Goal: Task Accomplishment & Management: Manage account settings

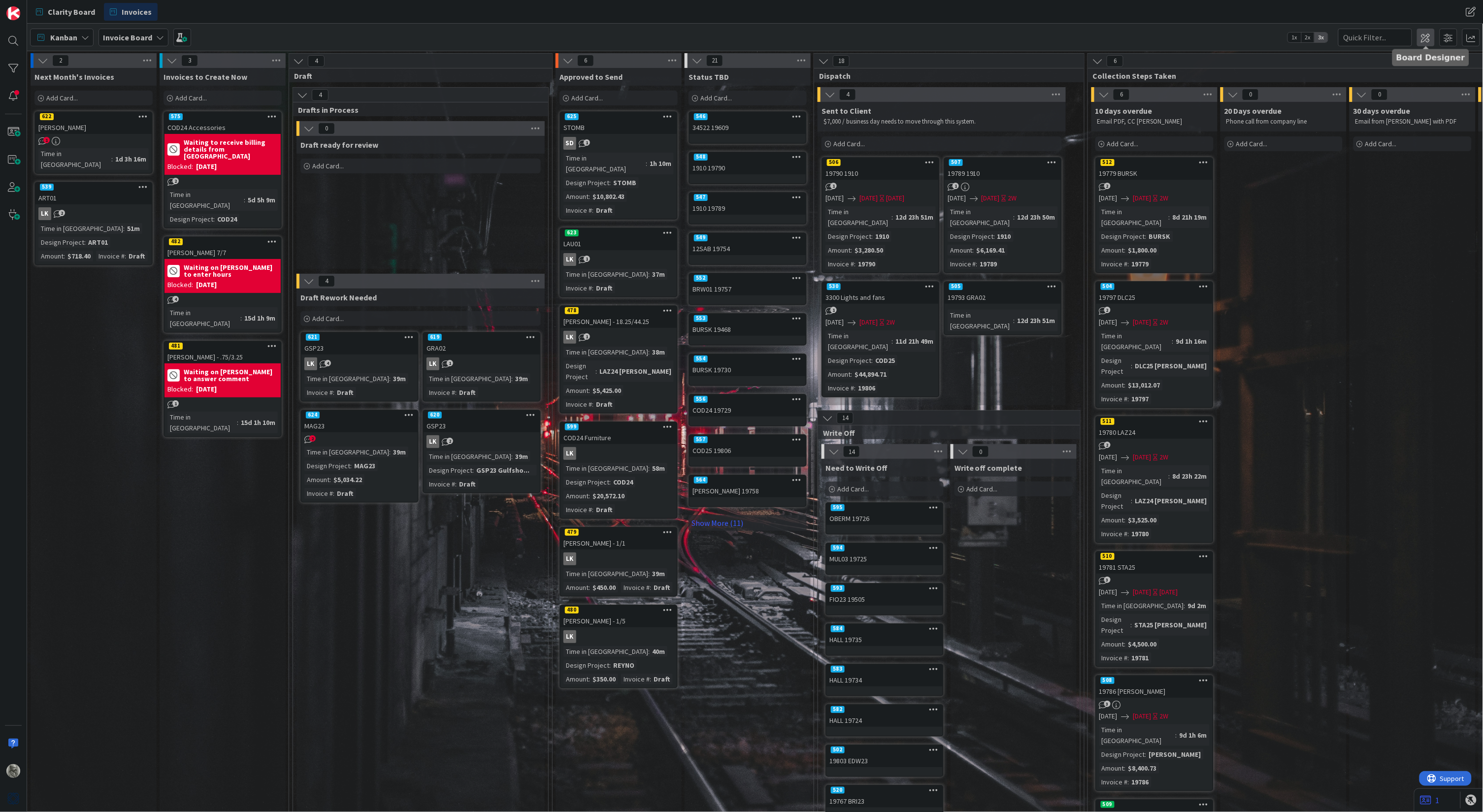
click at [1429, 39] on span at bounding box center [1425, 37] width 18 height 18
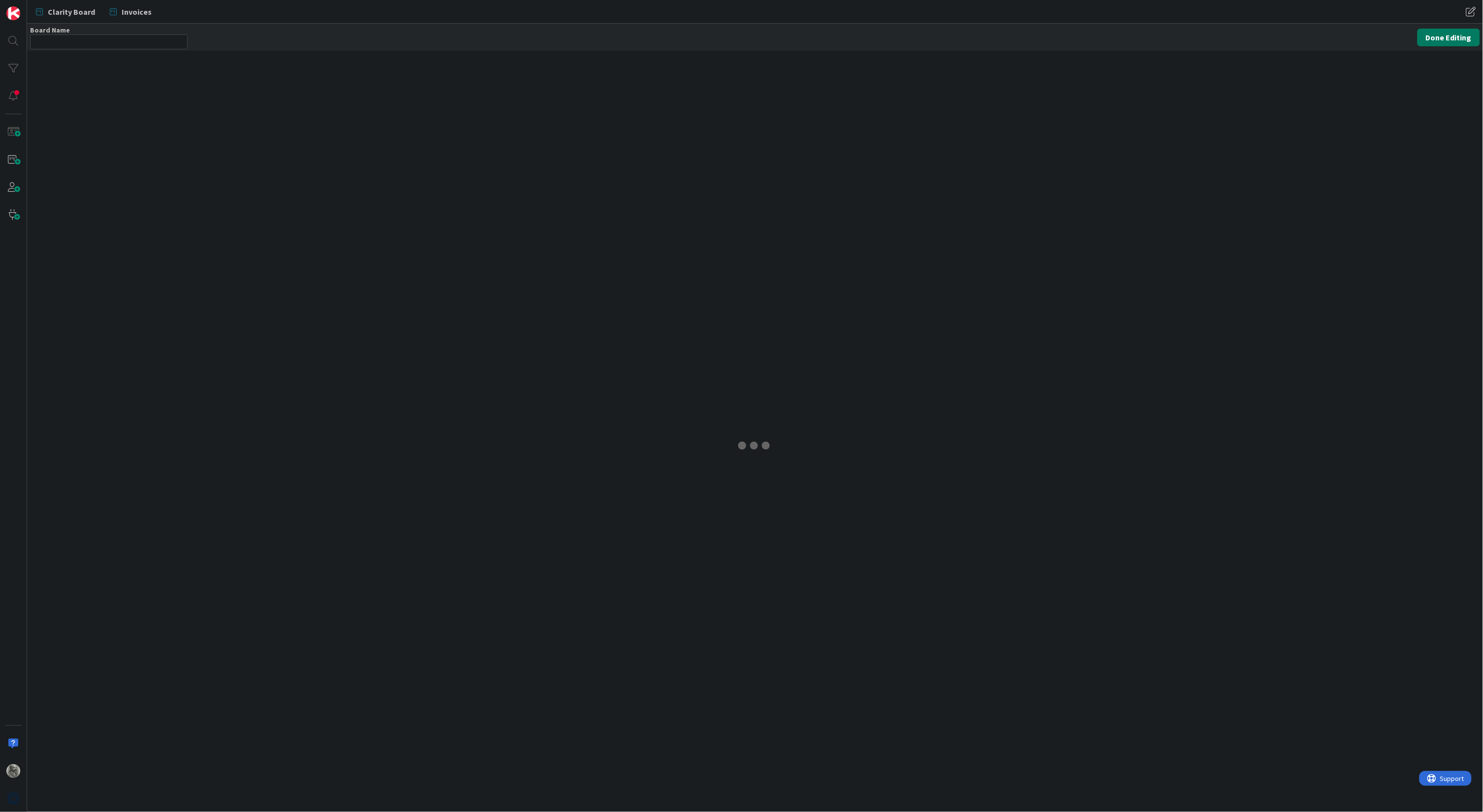
type input "Invoice Board"
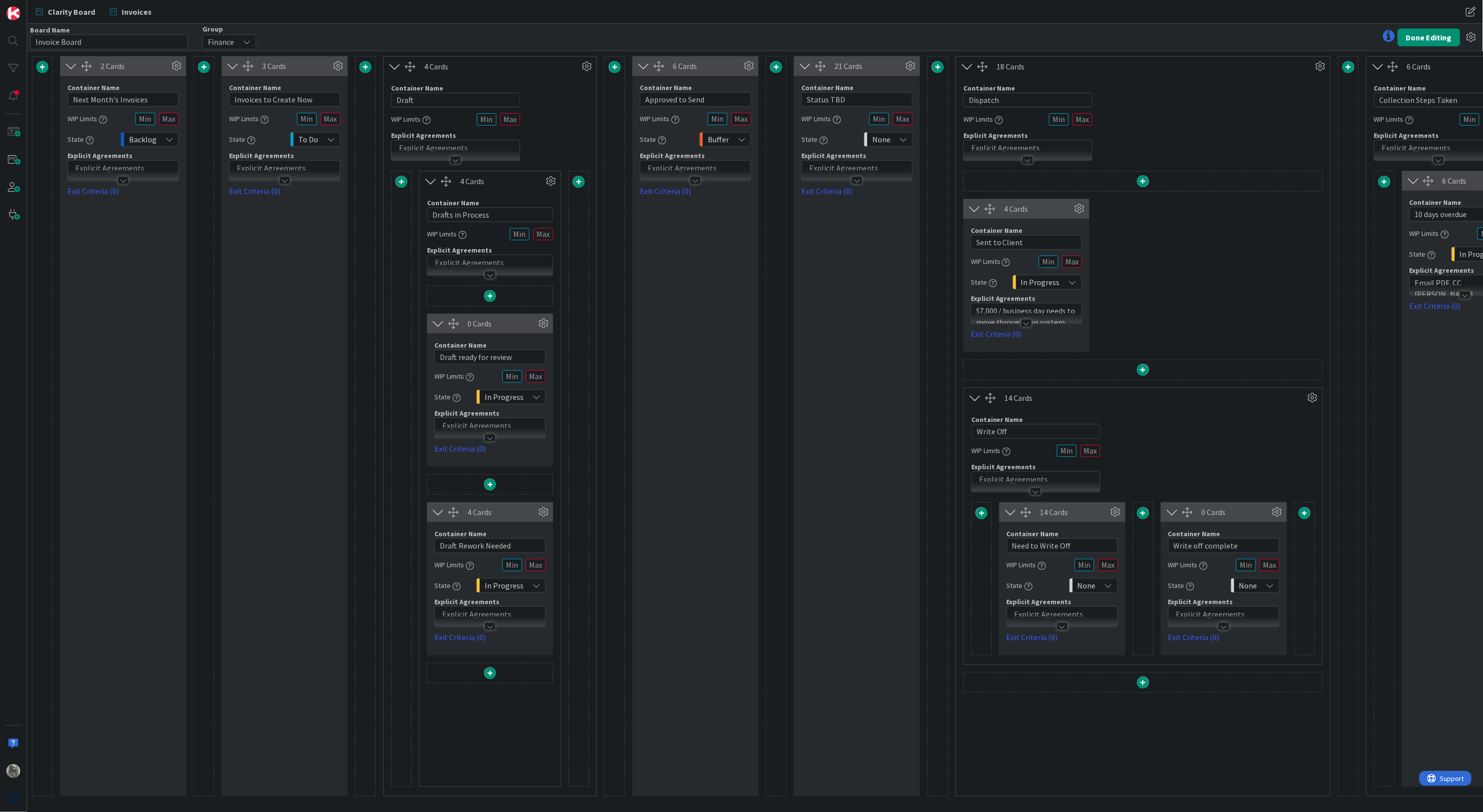
click at [469, 145] on p at bounding box center [455, 148] width 118 height 12
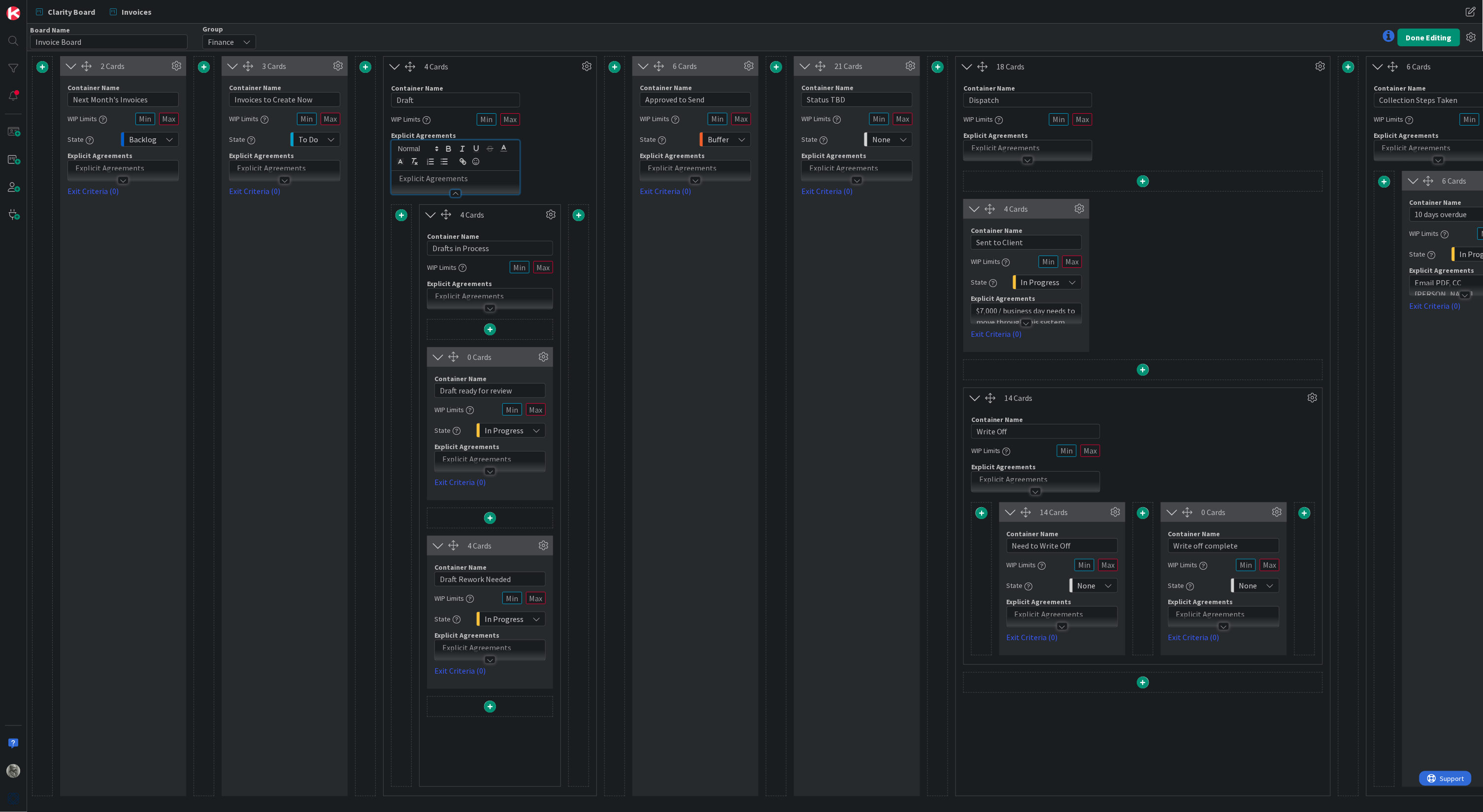
click at [480, 177] on p at bounding box center [455, 178] width 118 height 12
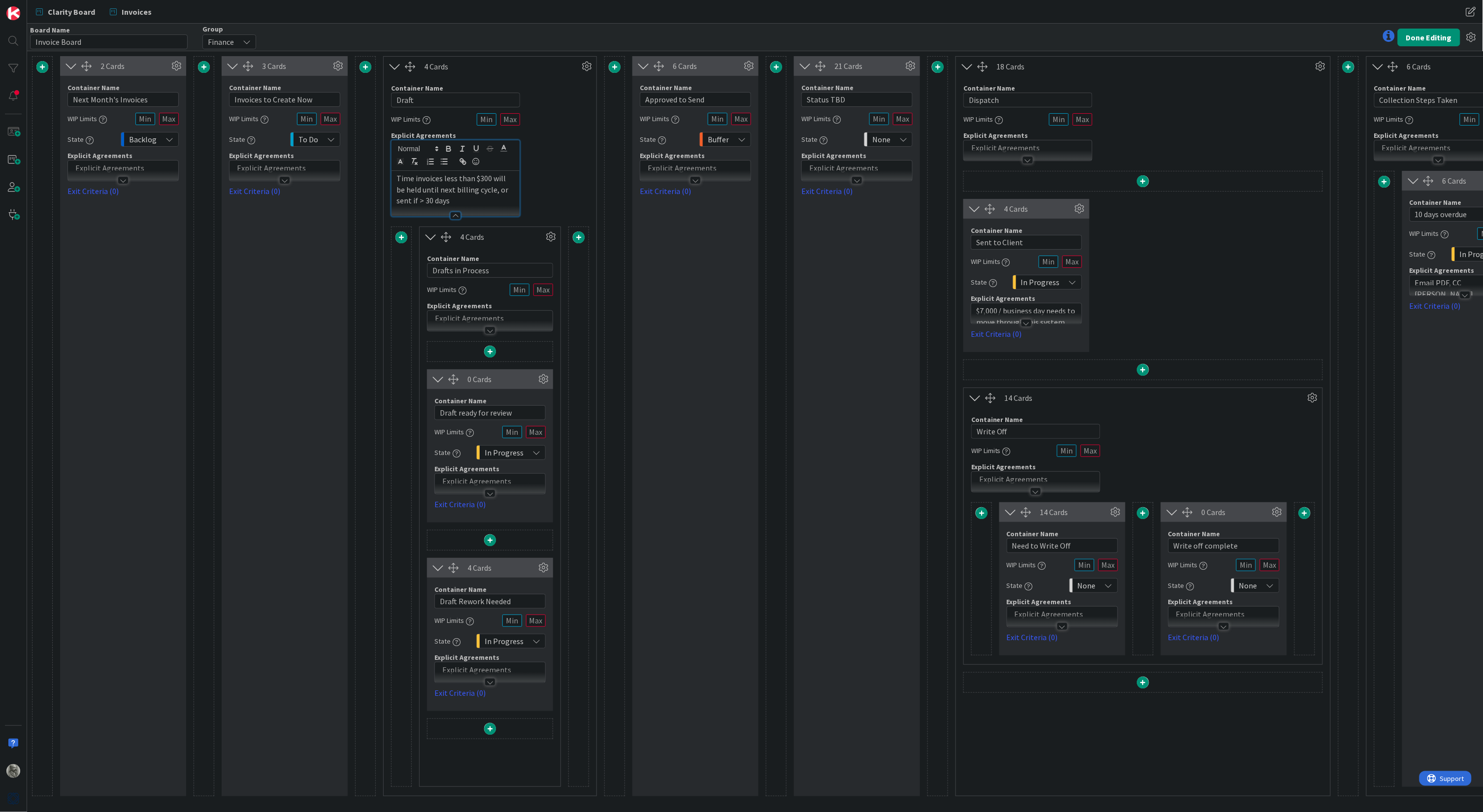
click at [413, 199] on p "Time invoices less than $300 will be held until next billing cycle, or sent if …" at bounding box center [455, 189] width 118 height 33
drag, startPoint x: 440, startPoint y: 199, endPoint x: 392, endPoint y: 201, distance: 48.0
click at [392, 201] on div "Time invoices less than $300 will be held until next billing cycle, or sent if …" at bounding box center [455, 193] width 128 height 45
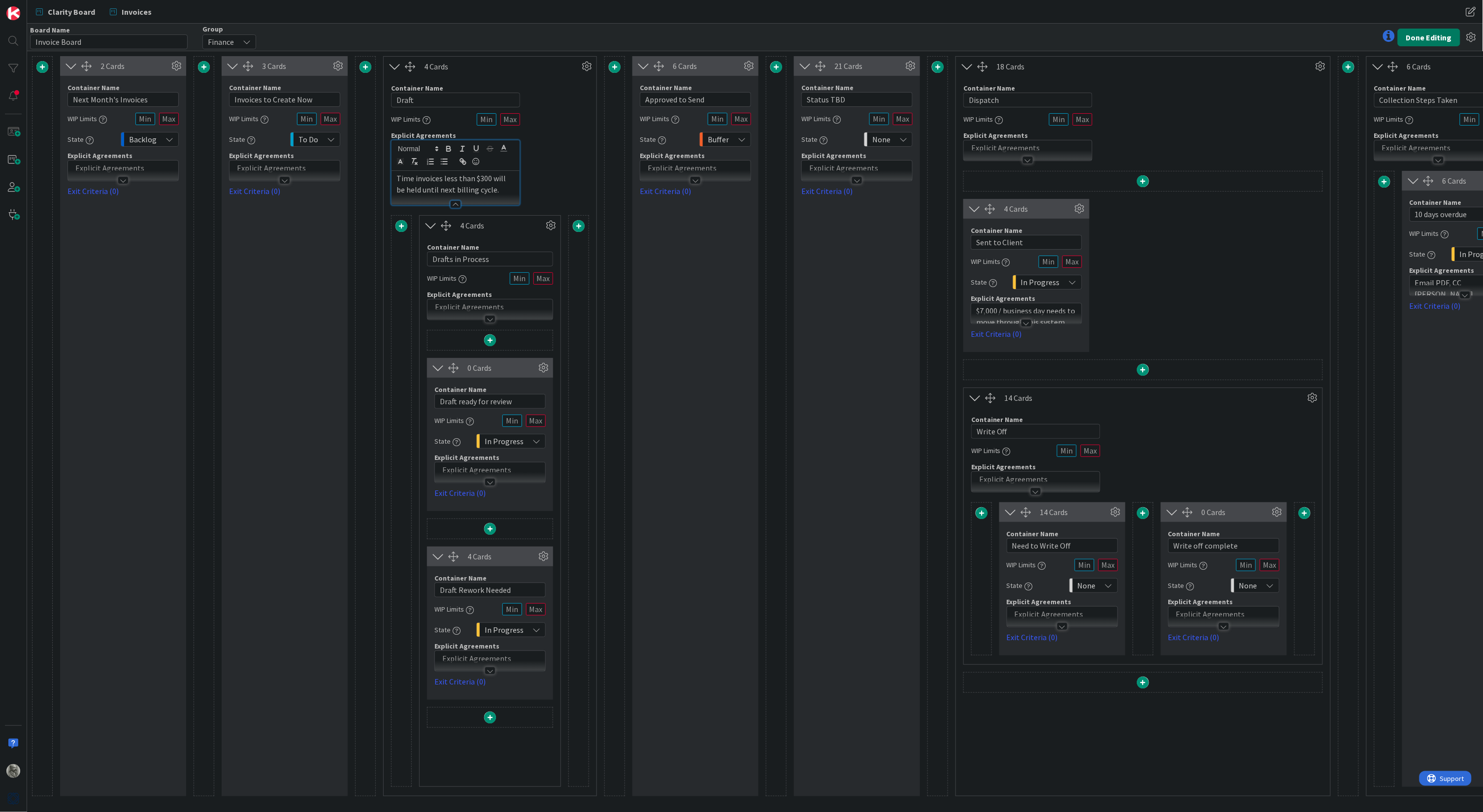
click at [1434, 33] on button "Done Editing" at bounding box center [1429, 37] width 63 height 18
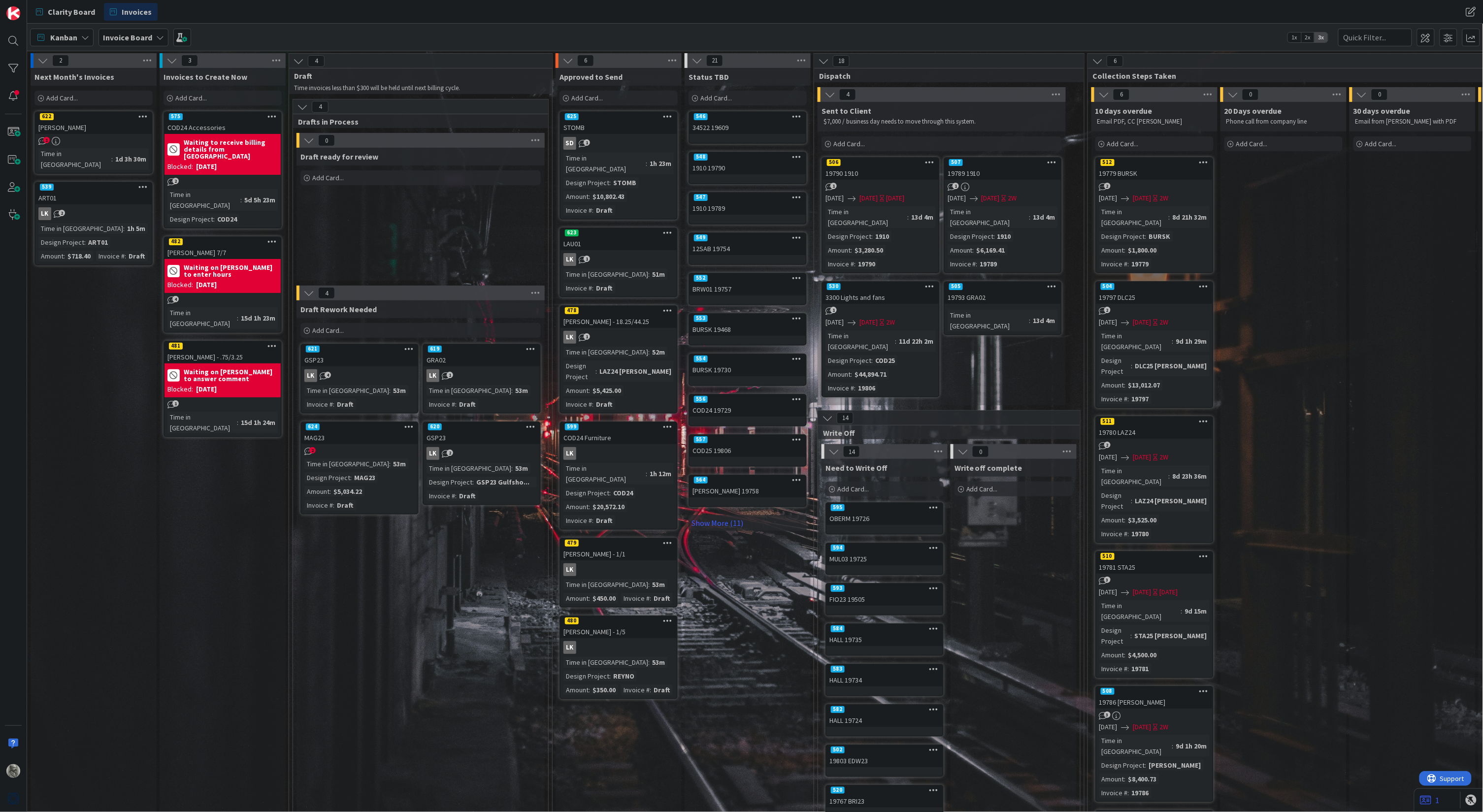
scroll to position [0, 3]
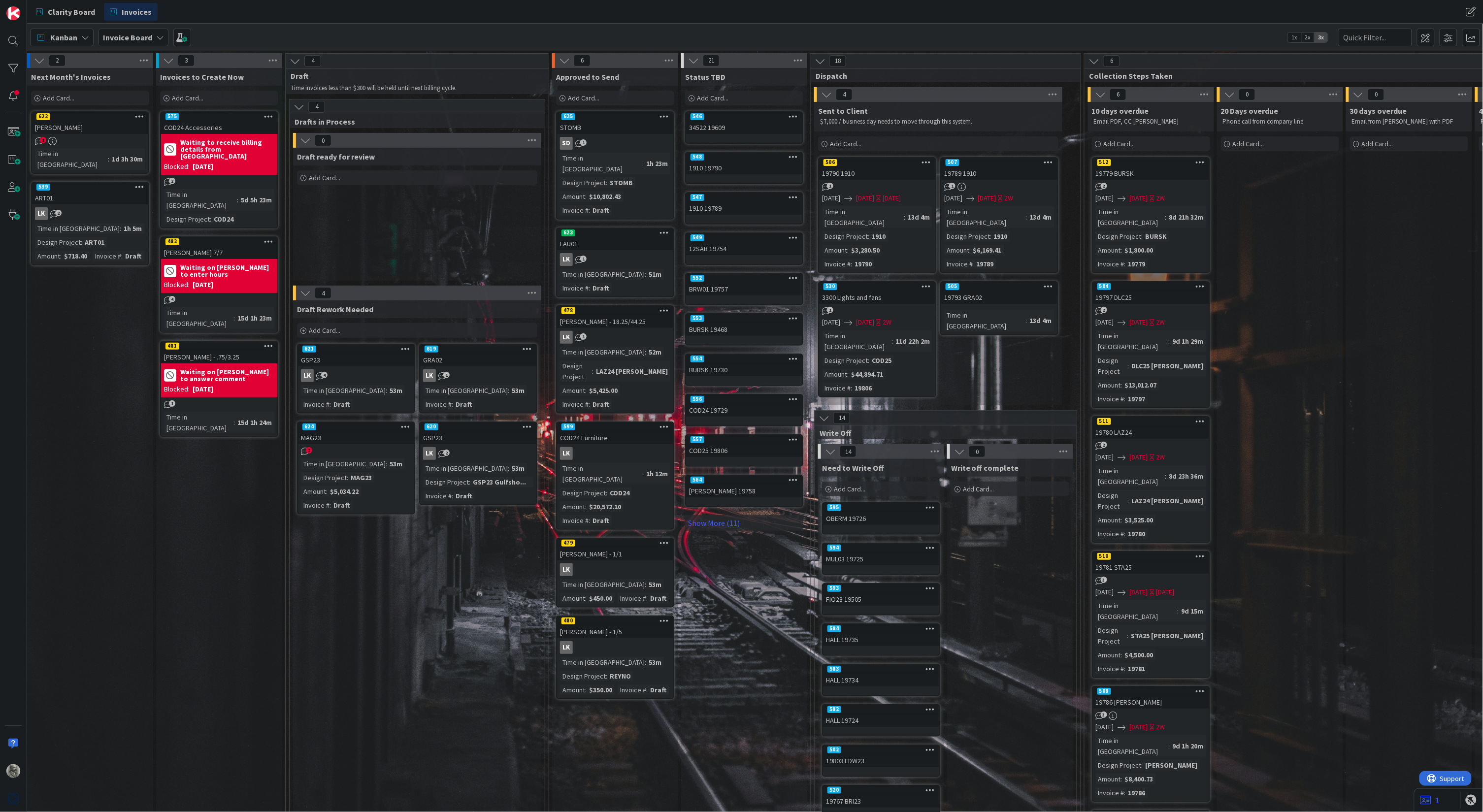
click at [230, 117] on div "575" at bounding box center [219, 116] width 116 height 9
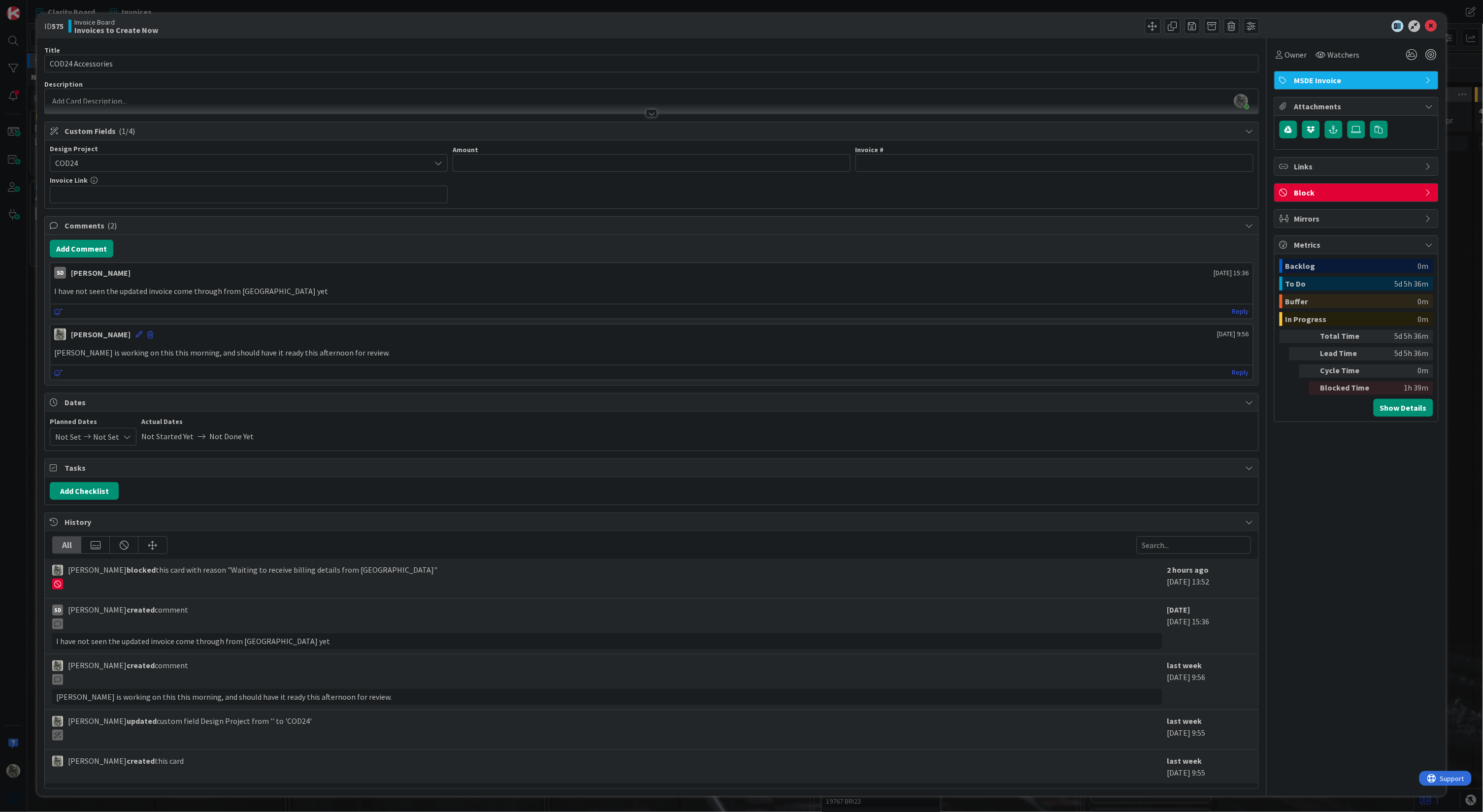
click at [1398, 28] on icon at bounding box center [1398, 26] width 12 height 12
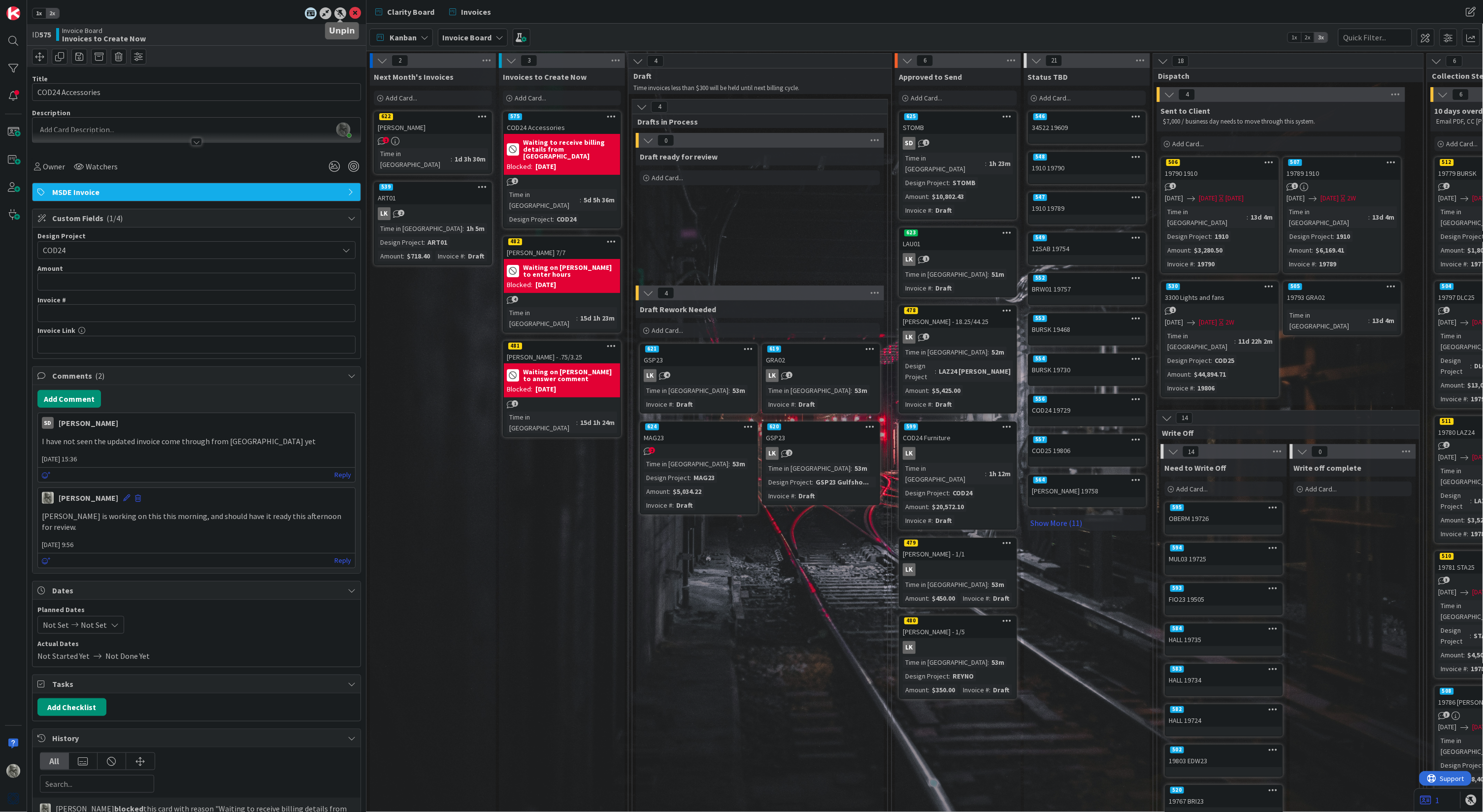
click at [339, 10] on div at bounding box center [340, 13] width 12 height 12
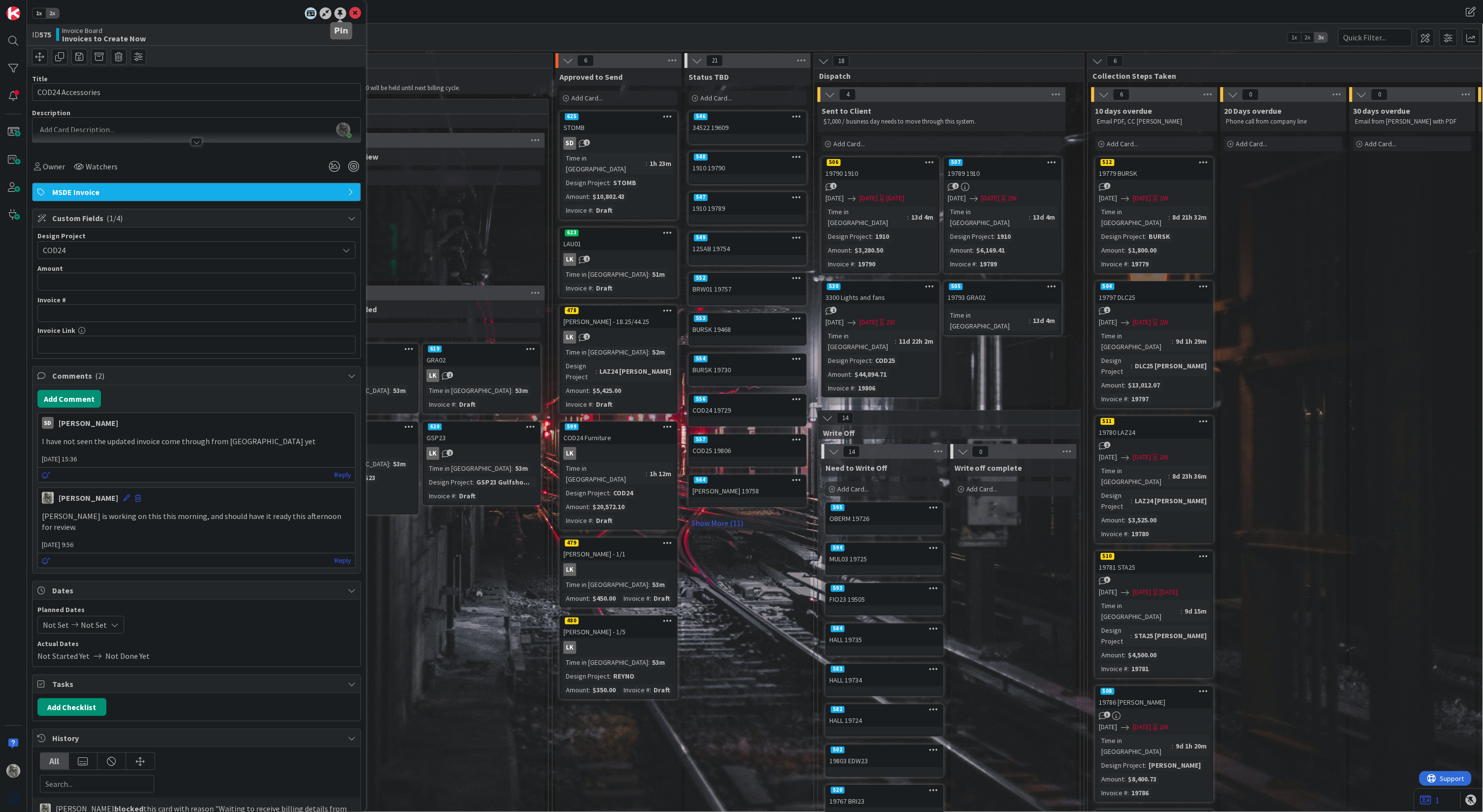
click at [339, 12] on div at bounding box center [340, 13] width 12 height 12
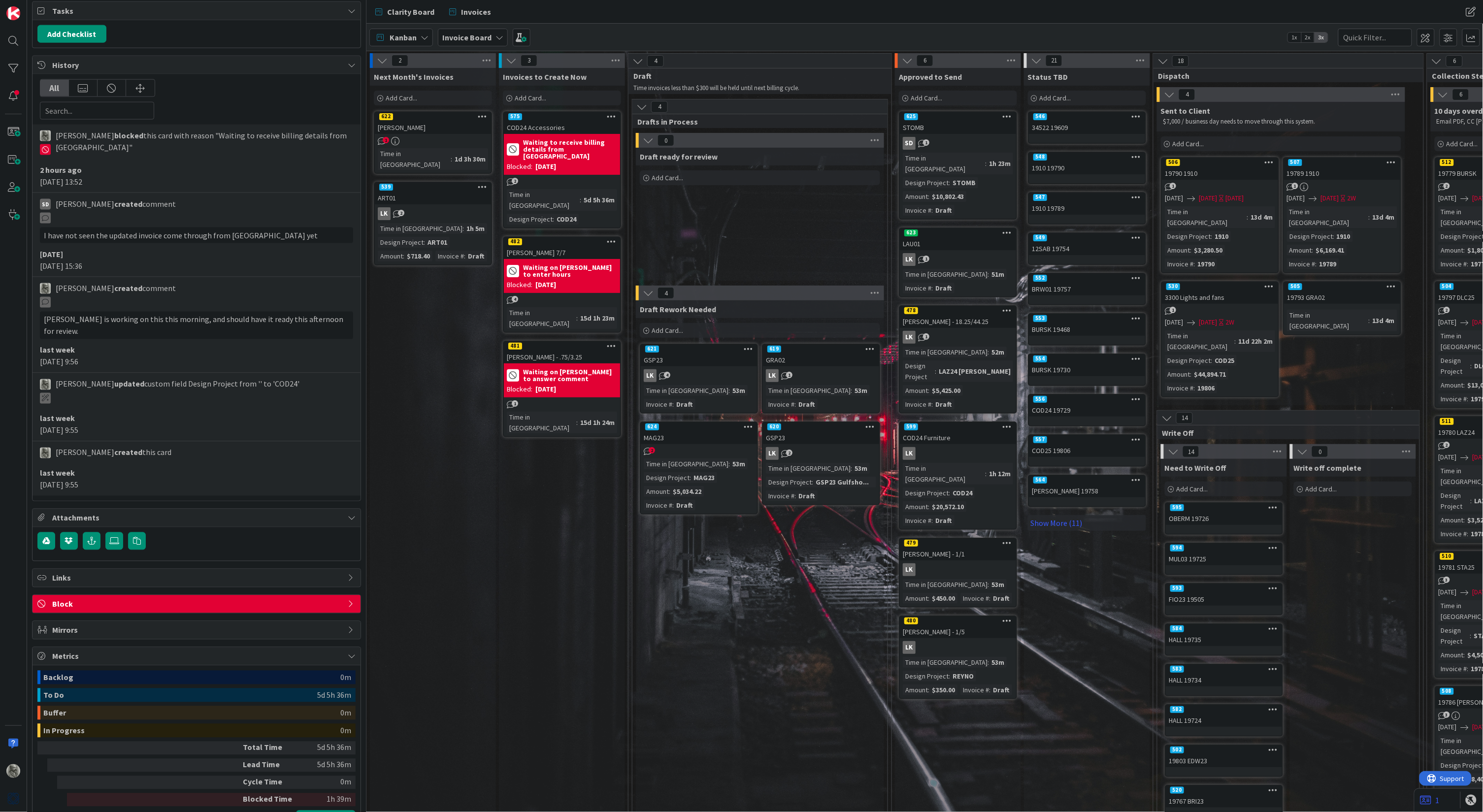
scroll to position [672, 0]
click at [117, 599] on span "Block" at bounding box center [197, 605] width 291 height 12
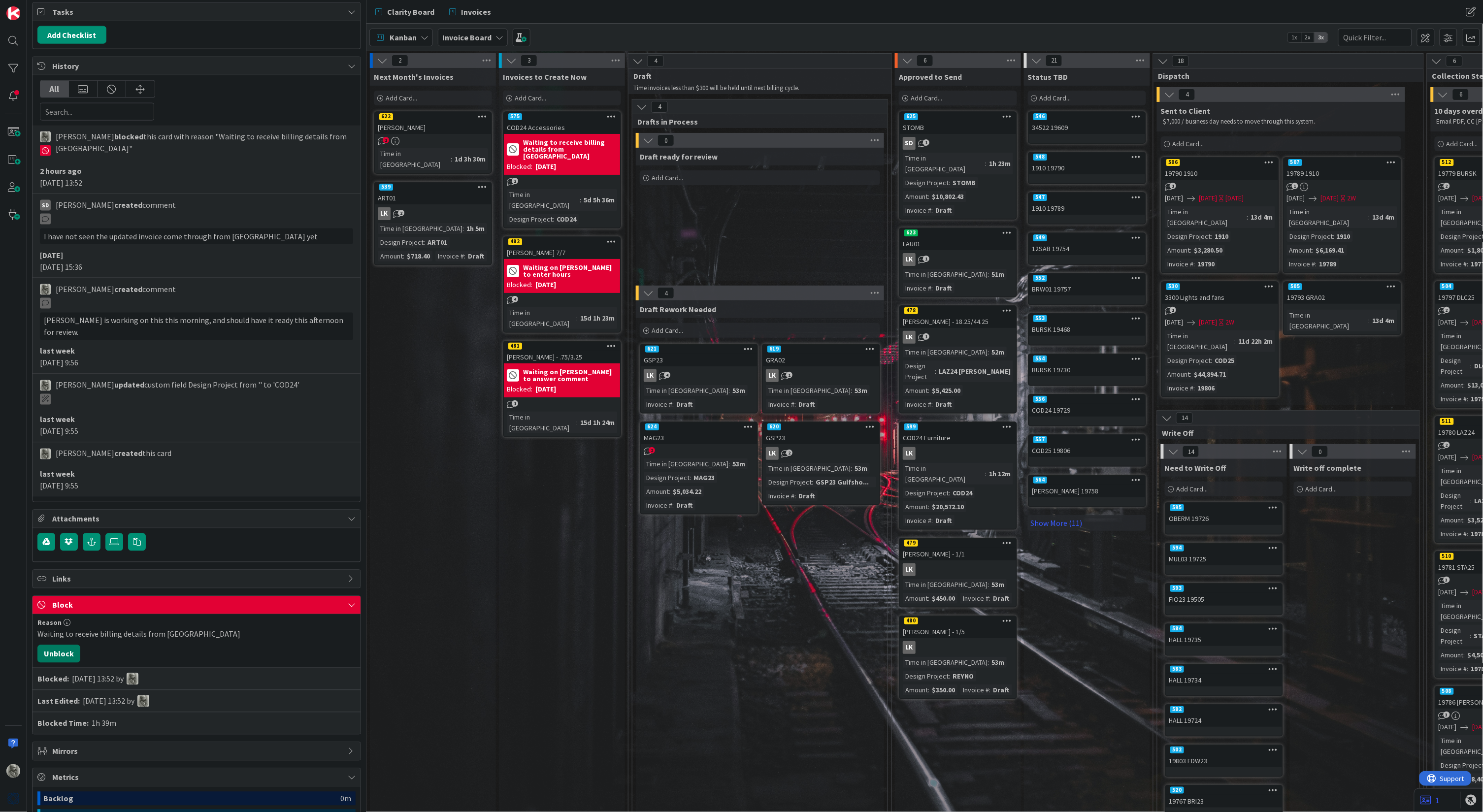
click at [64, 645] on button "Unblock" at bounding box center [59, 654] width 43 height 18
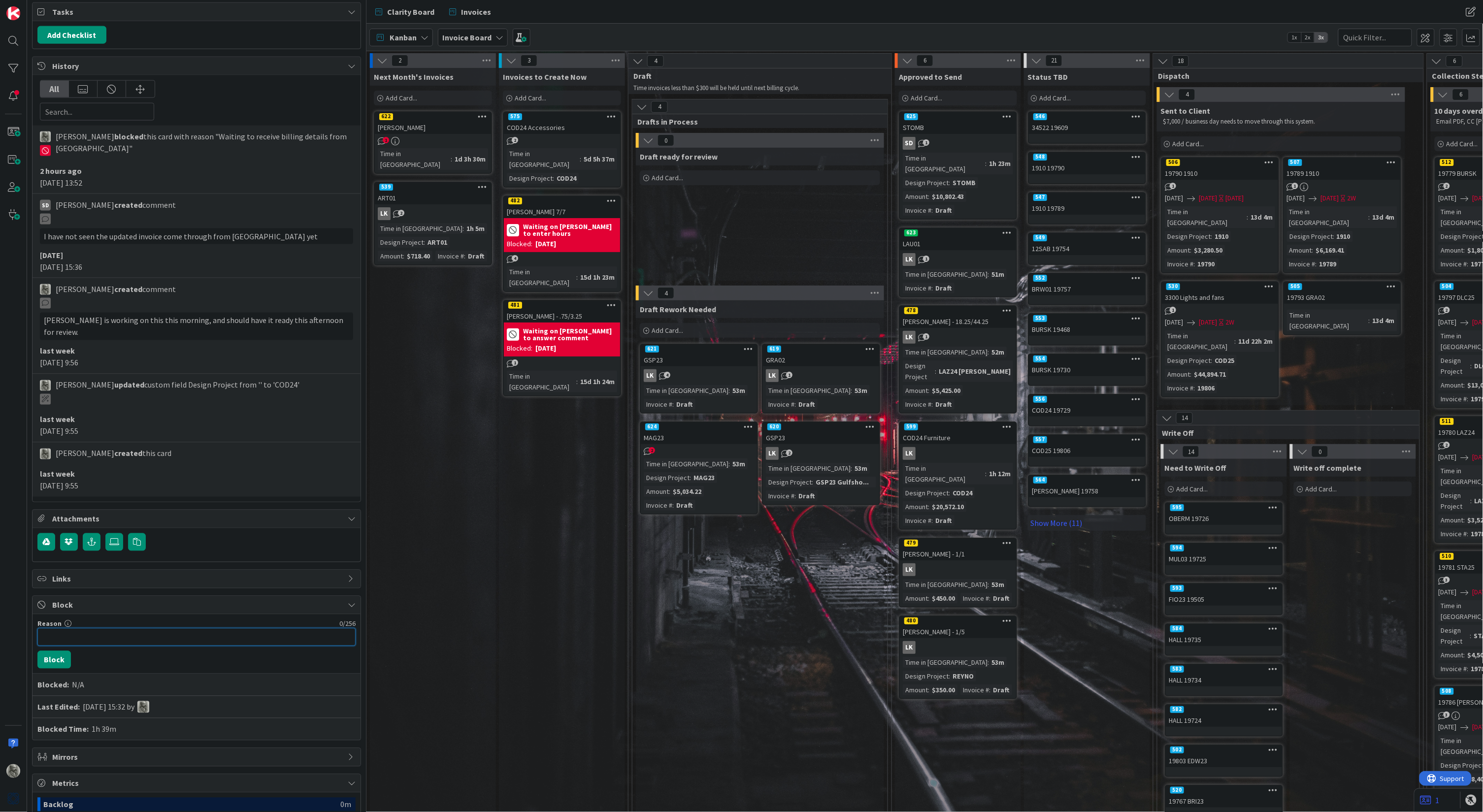
click at [104, 628] on input "Reason" at bounding box center [196, 637] width 318 height 18
type input "Waiting for billing details from [GEOGRAPHIC_DATA]"
click at [55, 651] on button "Block" at bounding box center [54, 659] width 33 height 18
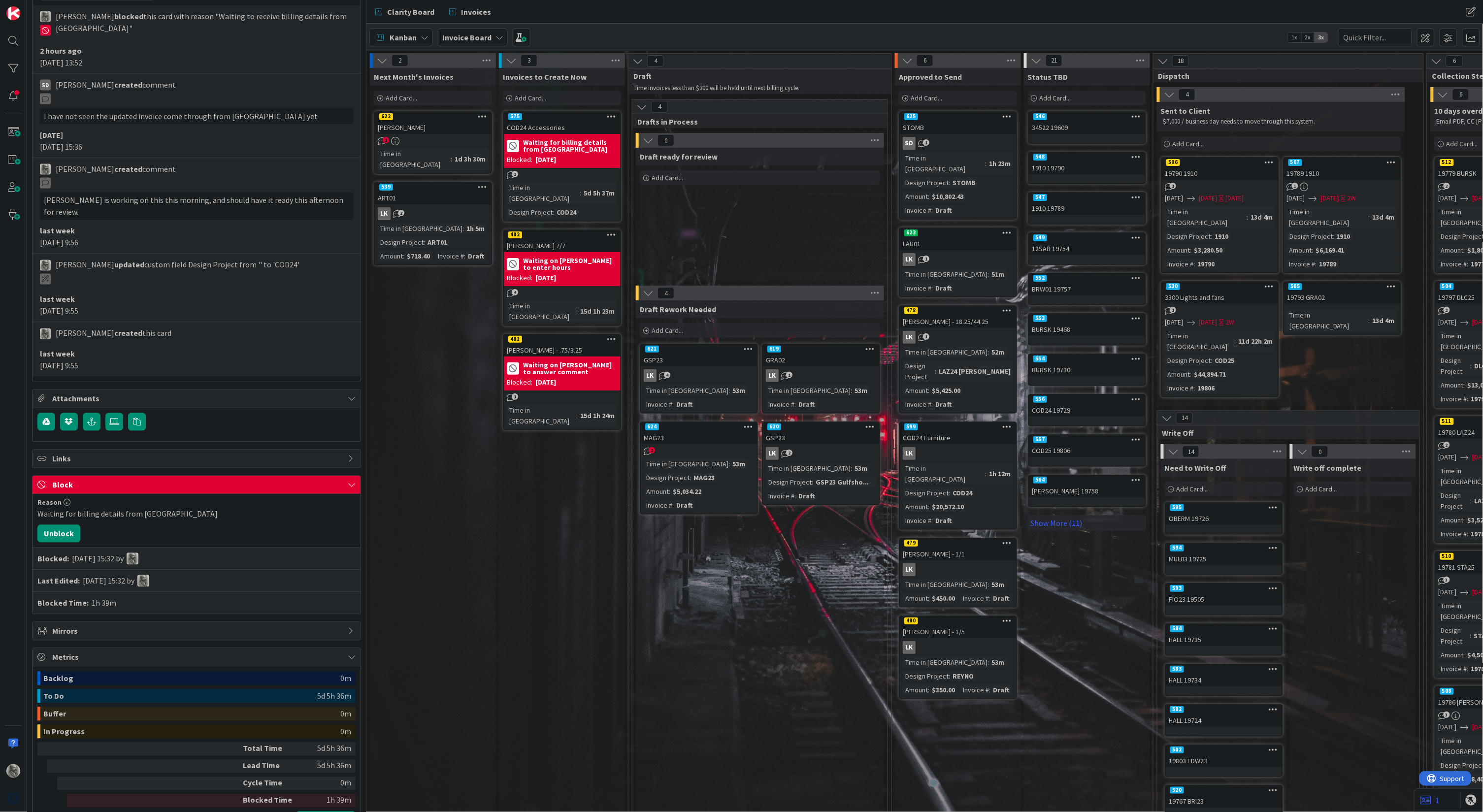
scroll to position [792, 0]
click at [314, 811] on button "Show Details" at bounding box center [326, 821] width 60 height 18
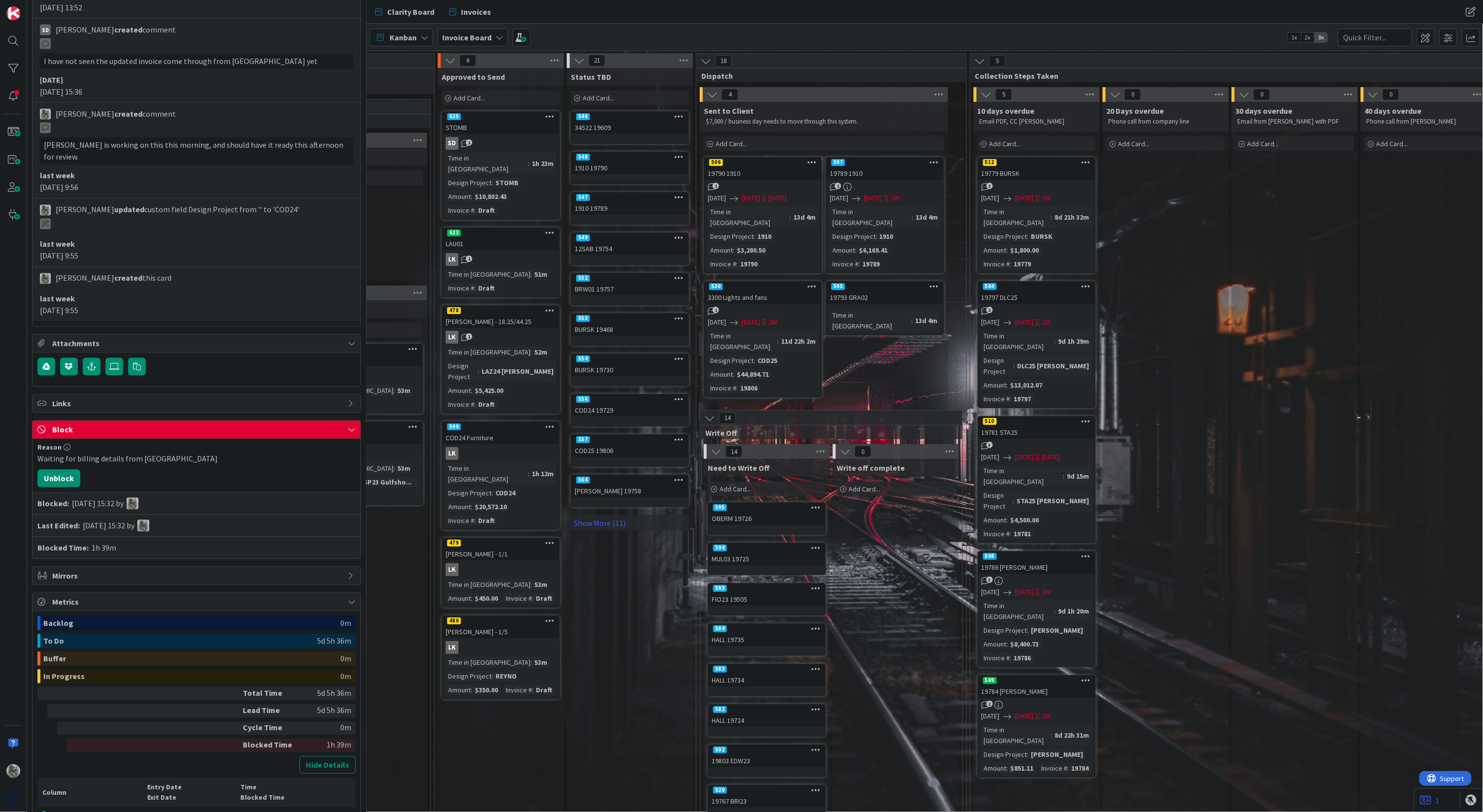
scroll to position [0, 432]
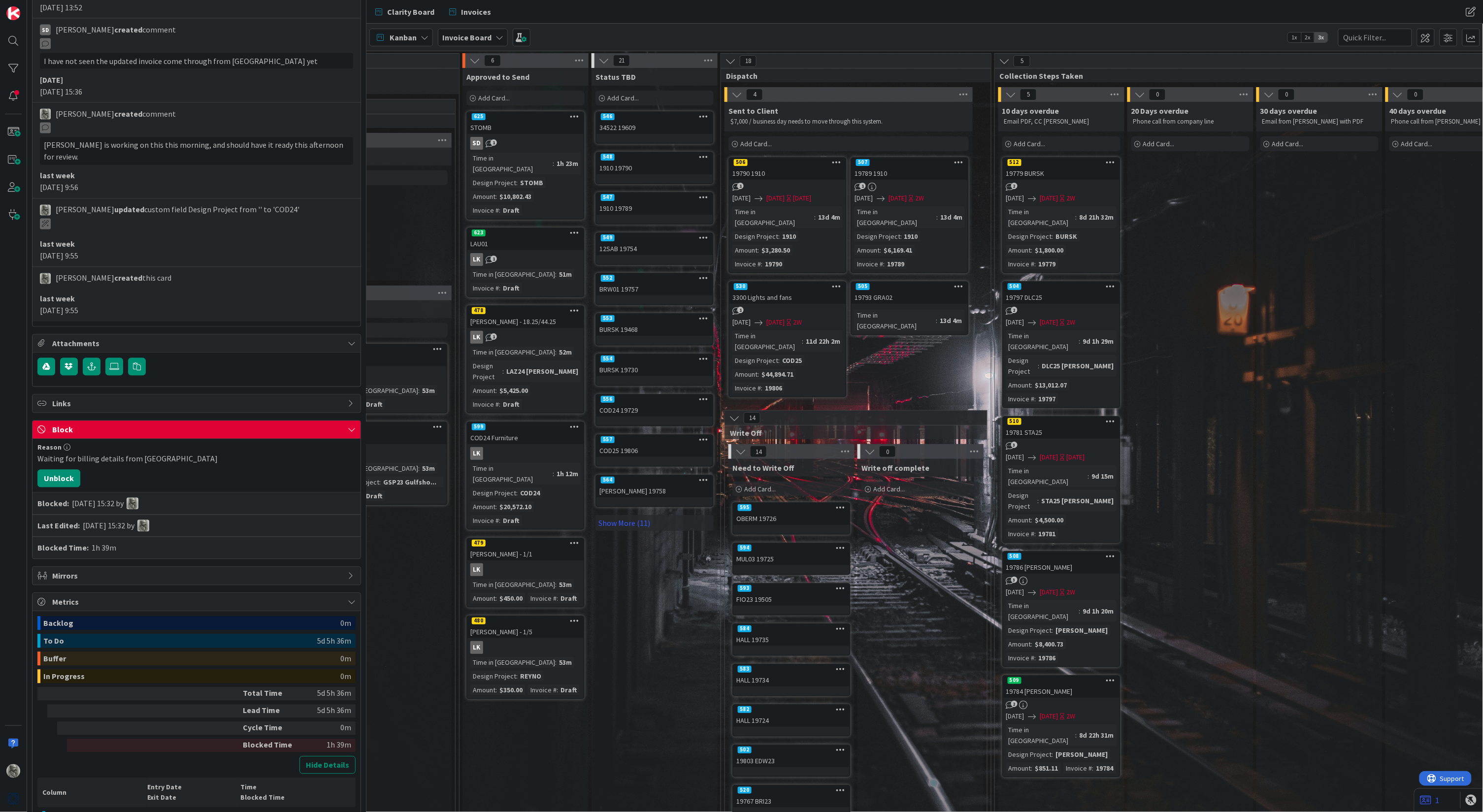
click at [1427, 37] on span at bounding box center [1425, 37] width 18 height 18
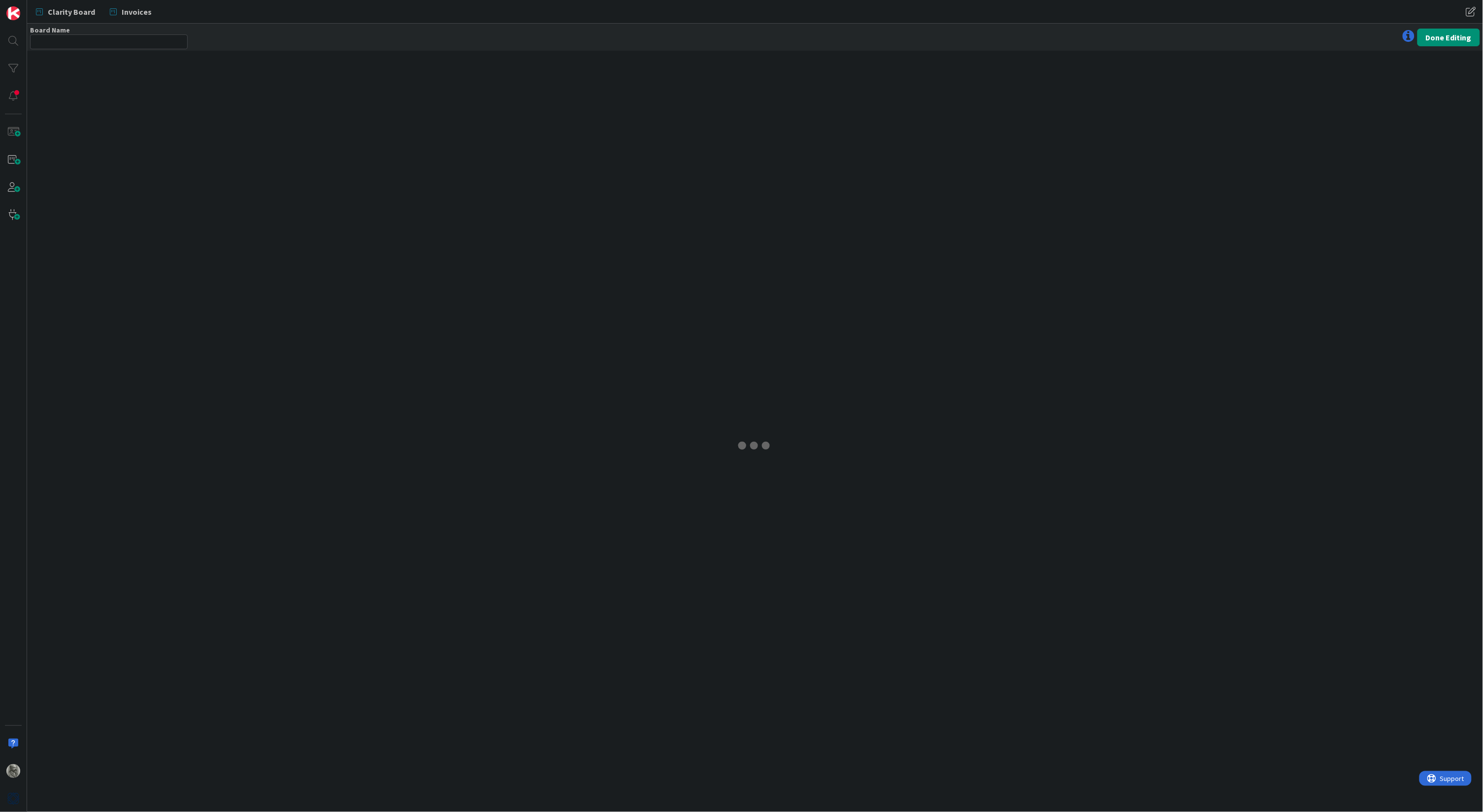
type input "Invoice Board"
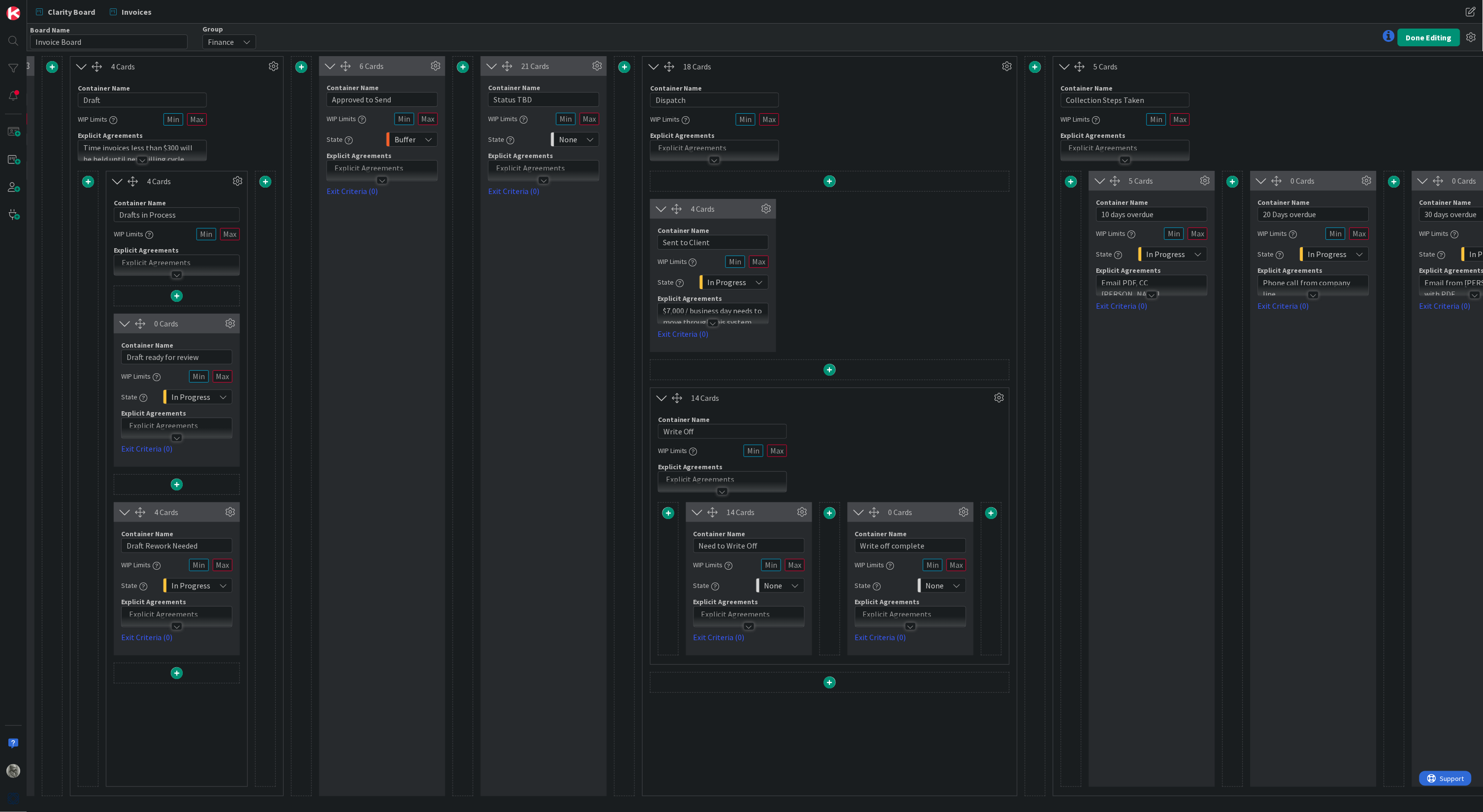
scroll to position [0, 315]
click at [828, 367] on span at bounding box center [828, 369] width 12 height 12
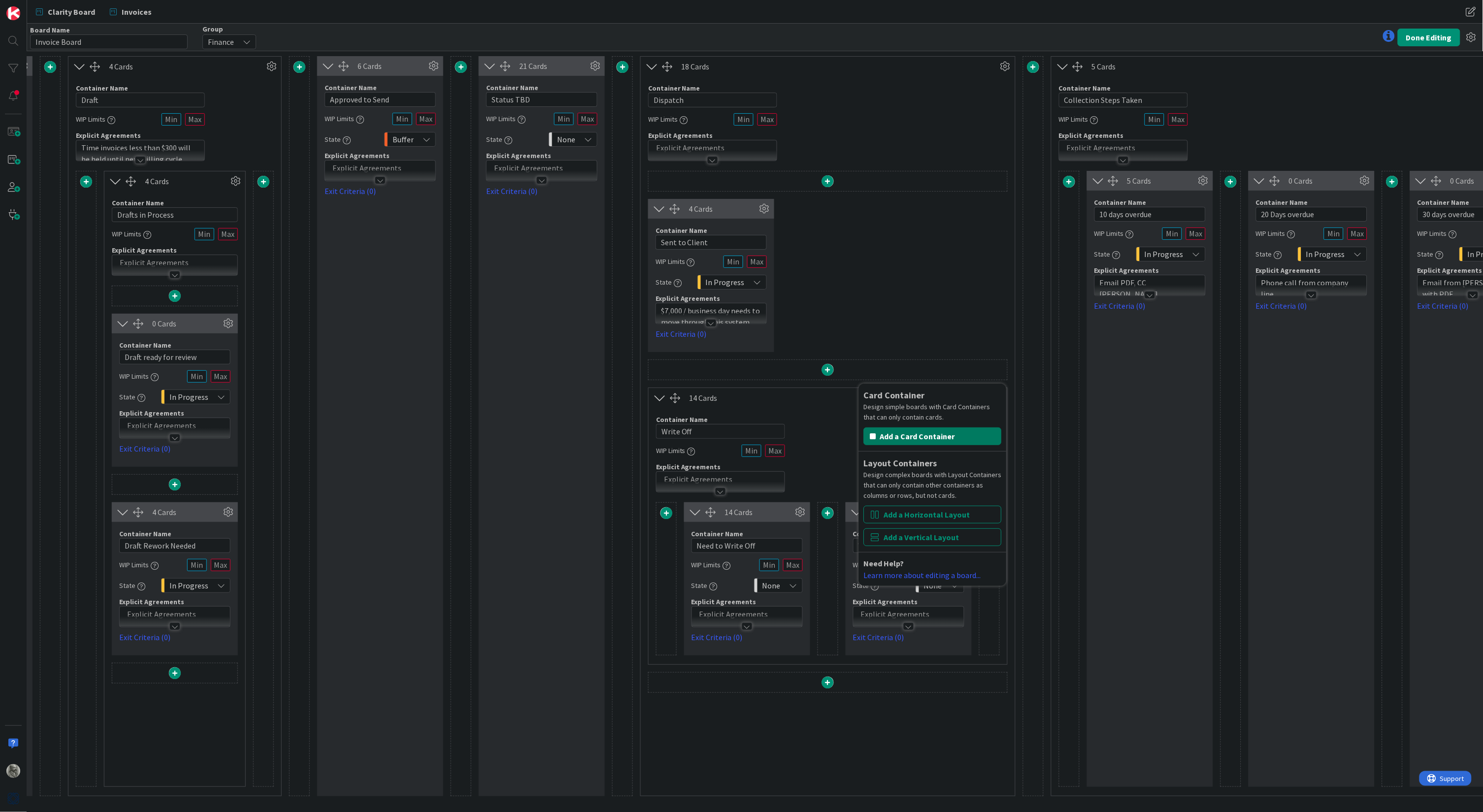
click at [907, 432] on button "Add a Card Container" at bounding box center [933, 436] width 138 height 18
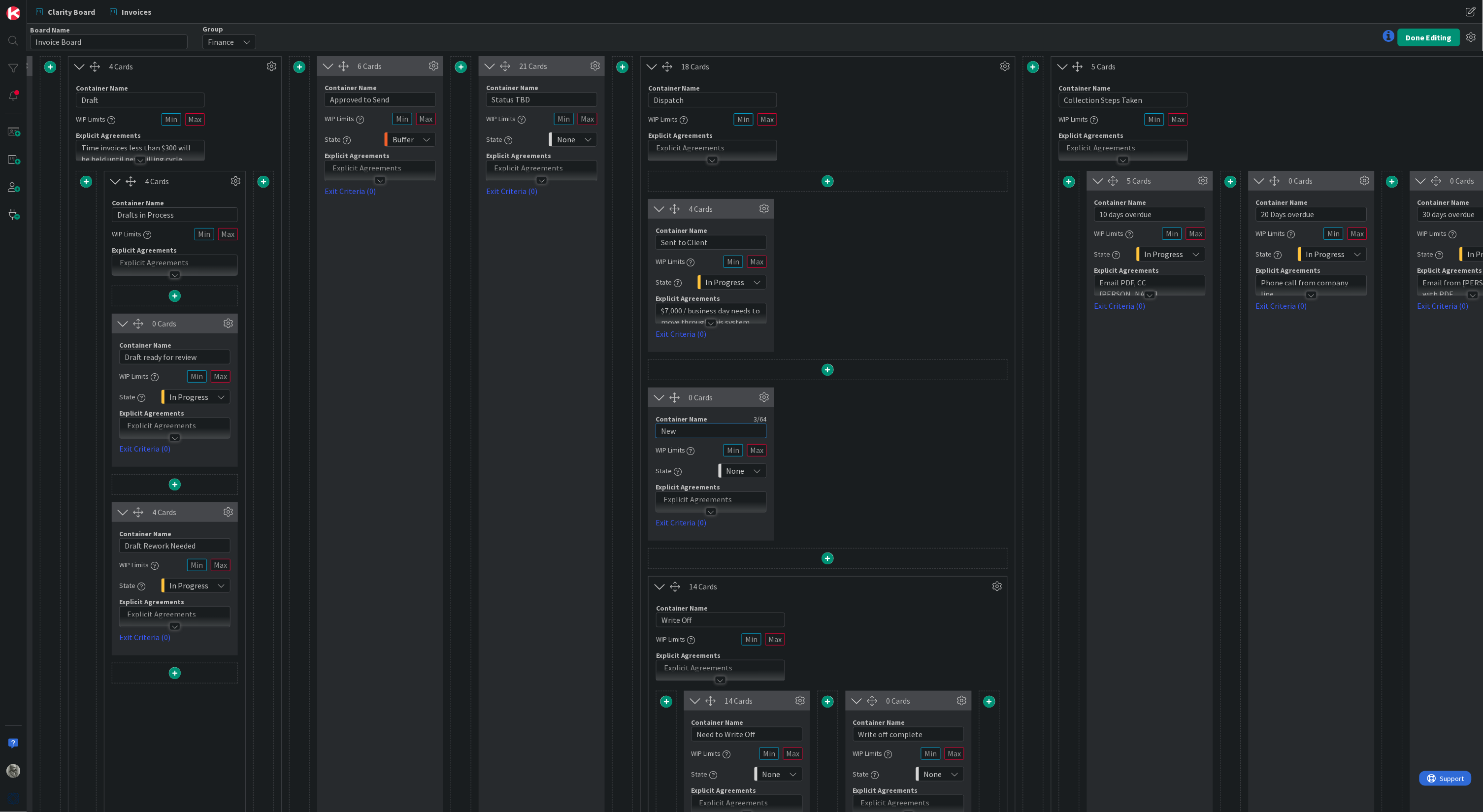
drag, startPoint x: 694, startPoint y: 427, endPoint x: 642, endPoint y: 421, distance: 52.3
click at [642, 421] on div "4 Cards Container Name 14 / 64 Sent to Client WIP Limits State In Progress Expl…" at bounding box center [828, 526] width 374 height 711
type input "PDF sent to client"
click at [1428, 32] on button "Done Editing" at bounding box center [1429, 37] width 63 height 18
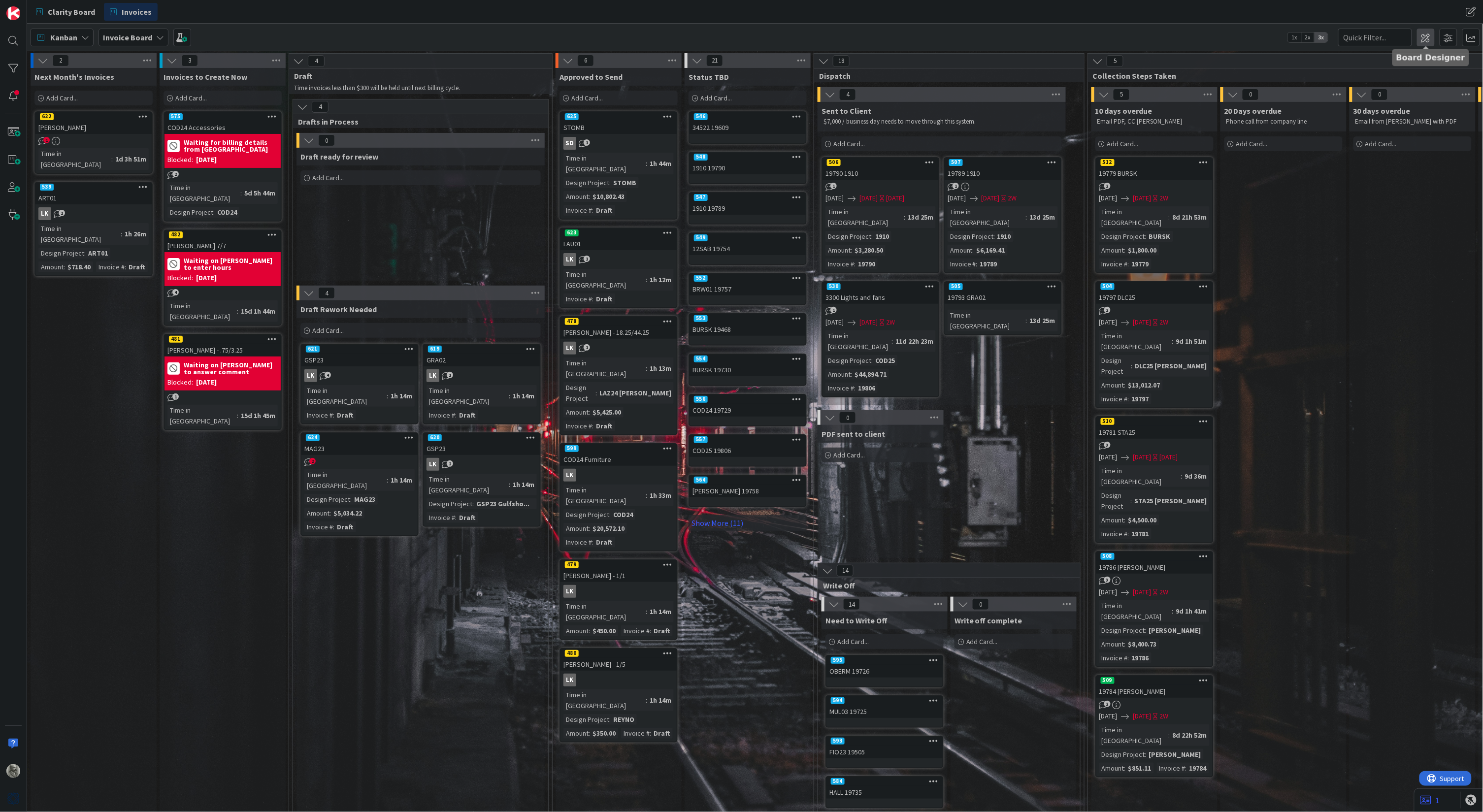
click at [1423, 36] on span at bounding box center [1425, 37] width 18 height 18
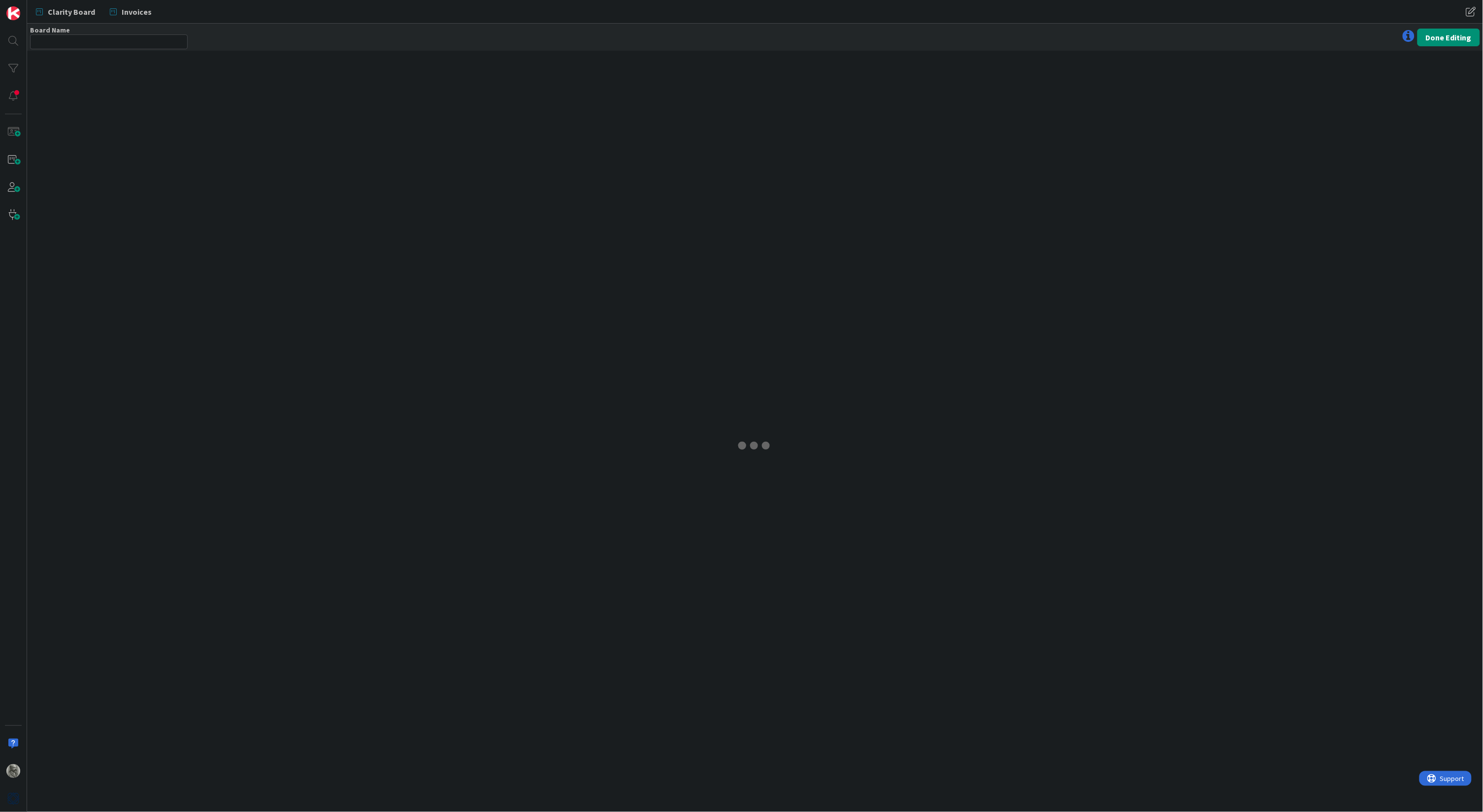
type input "Invoice Board"
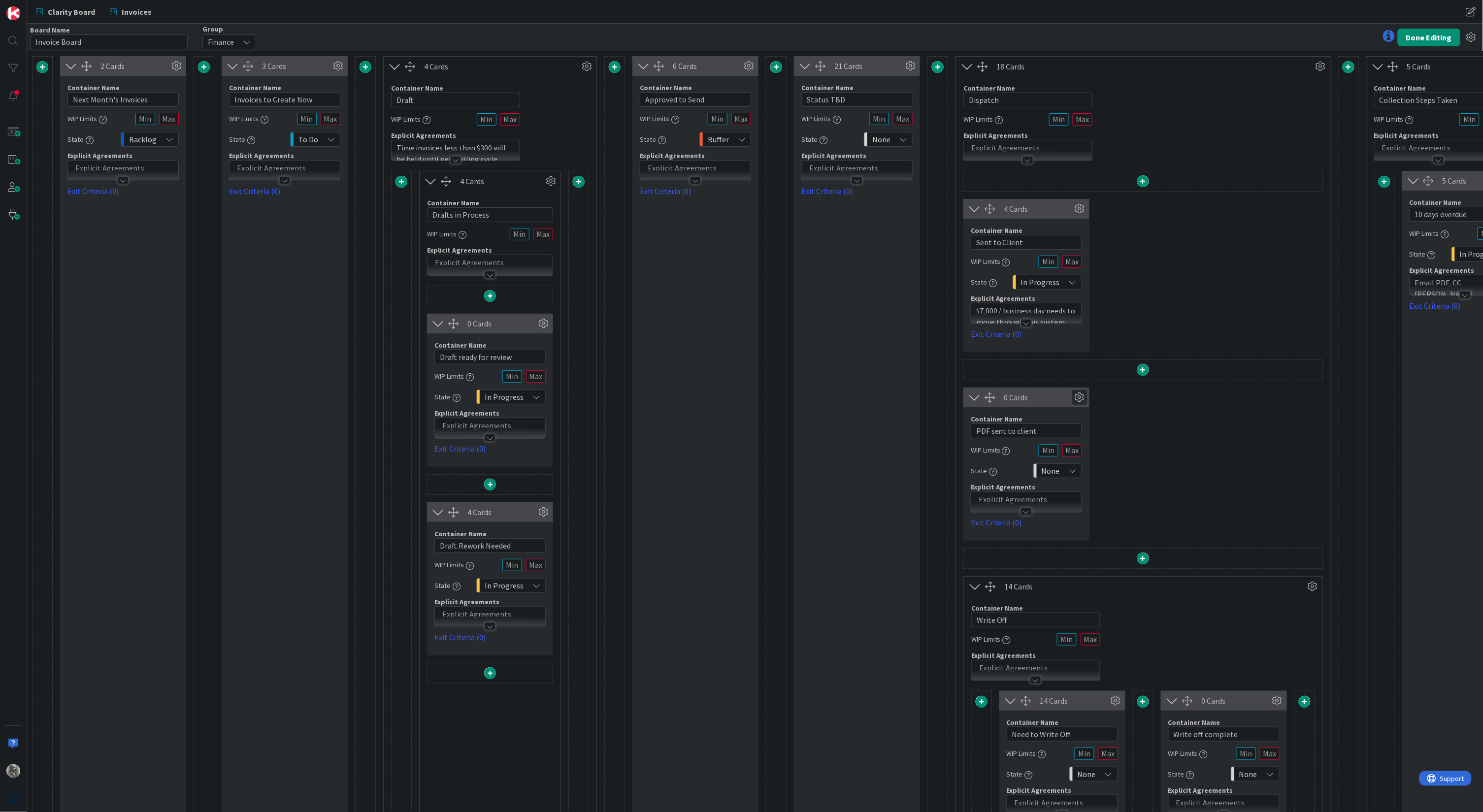
click at [1079, 394] on icon at bounding box center [1079, 398] width 15 height 15
click at [1075, 436] on icon at bounding box center [1073, 438] width 8 height 8
click at [1068, 474] on link "2" at bounding box center [1066, 477] width 31 height 18
click at [1020, 481] on div "State" at bounding box center [1021, 486] width 41 height 14
click at [979, 485] on div "None" at bounding box center [980, 486] width 41 height 14
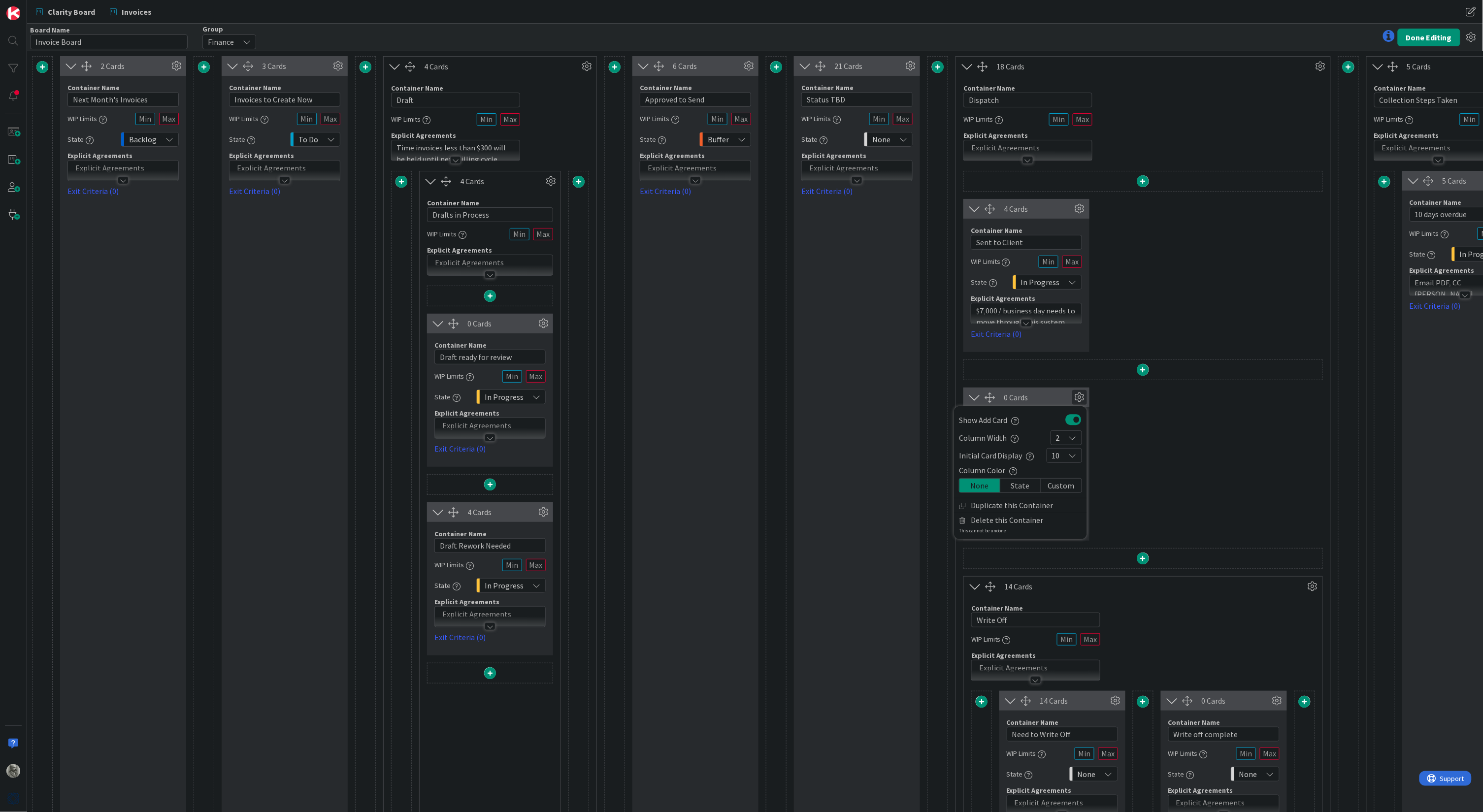
click at [1025, 483] on div "State" at bounding box center [1021, 486] width 41 height 14
click at [1425, 36] on button "Done Editing" at bounding box center [1429, 37] width 63 height 18
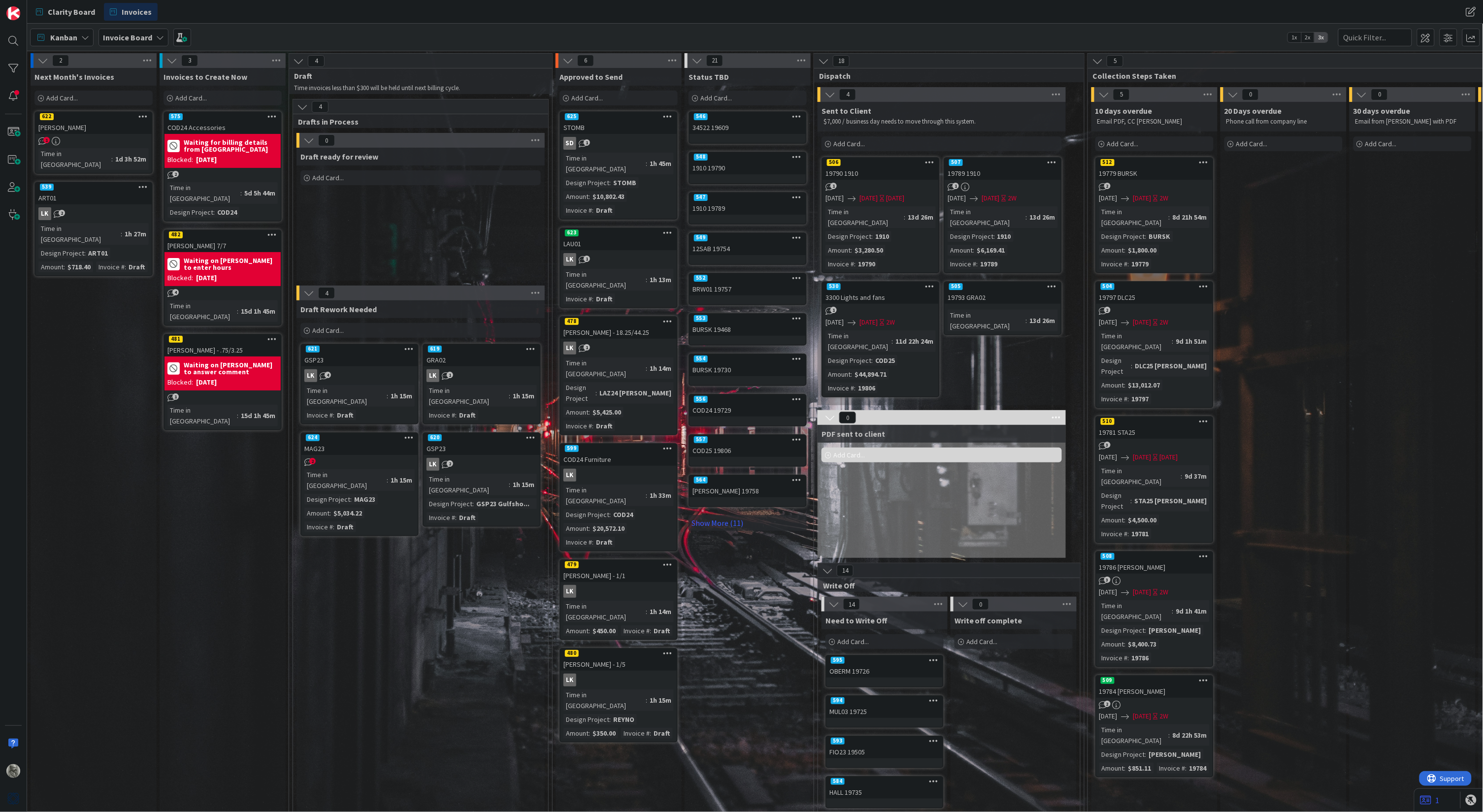
scroll to position [1, 0]
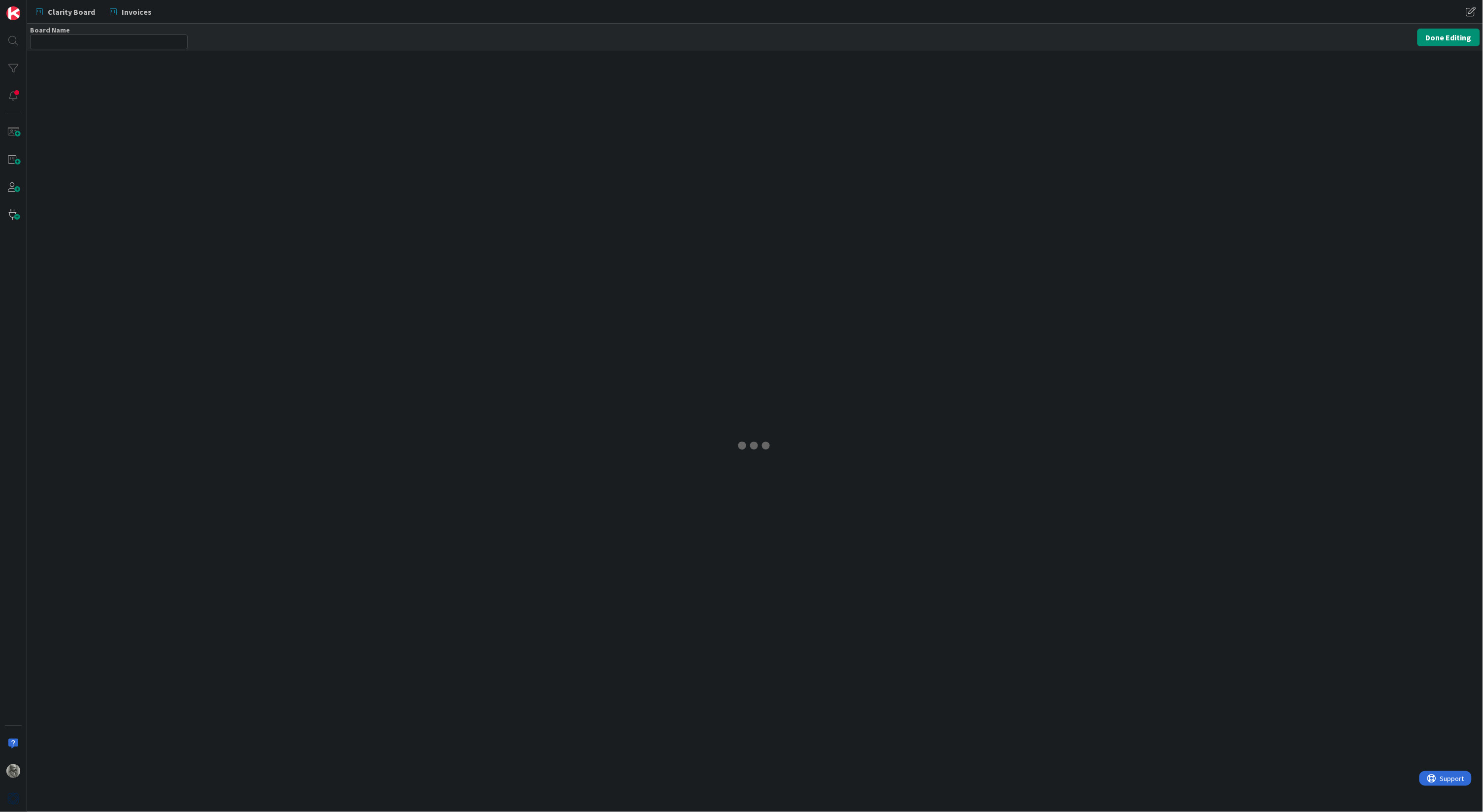
type input "Invoice Board"
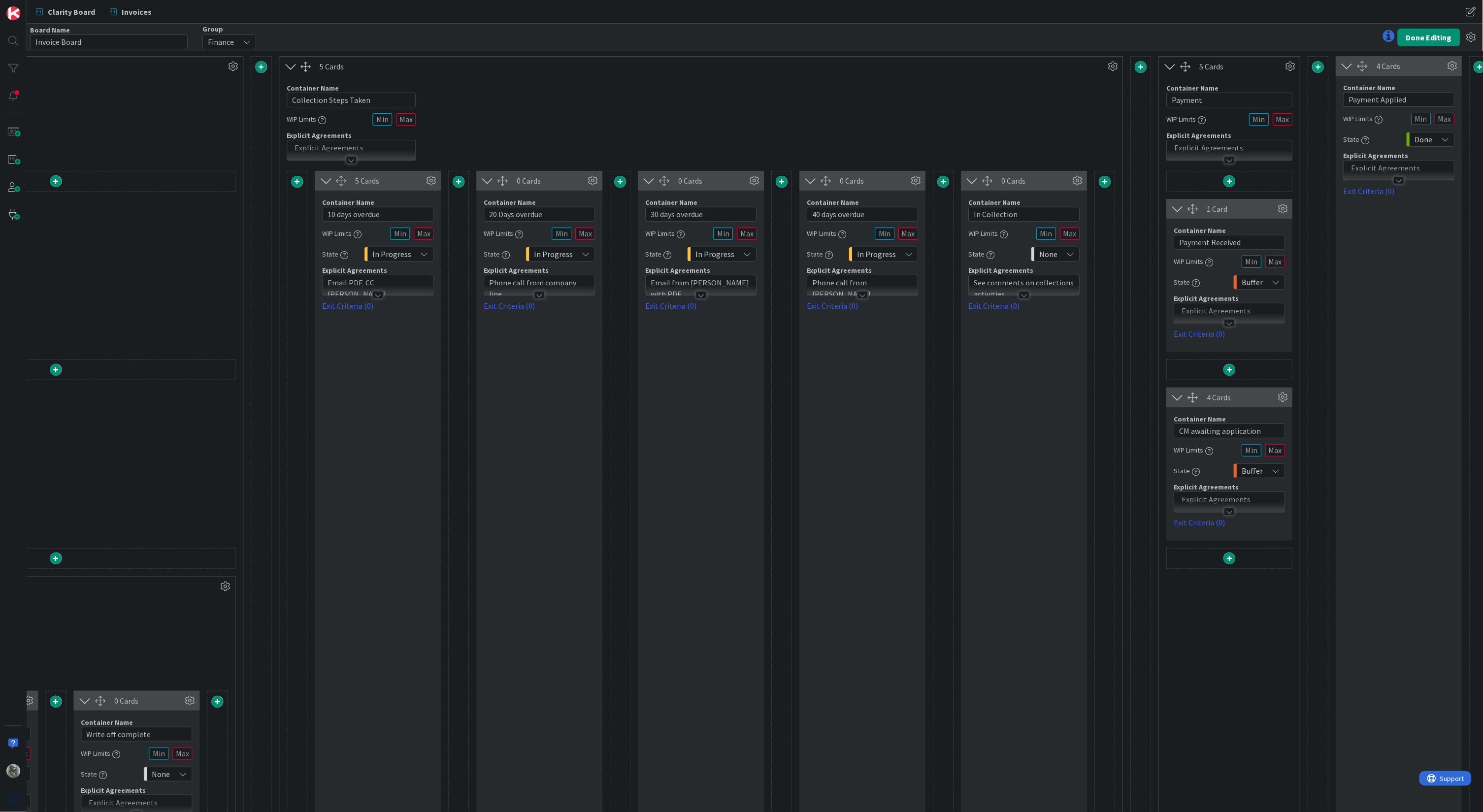
scroll to position [0, 1100]
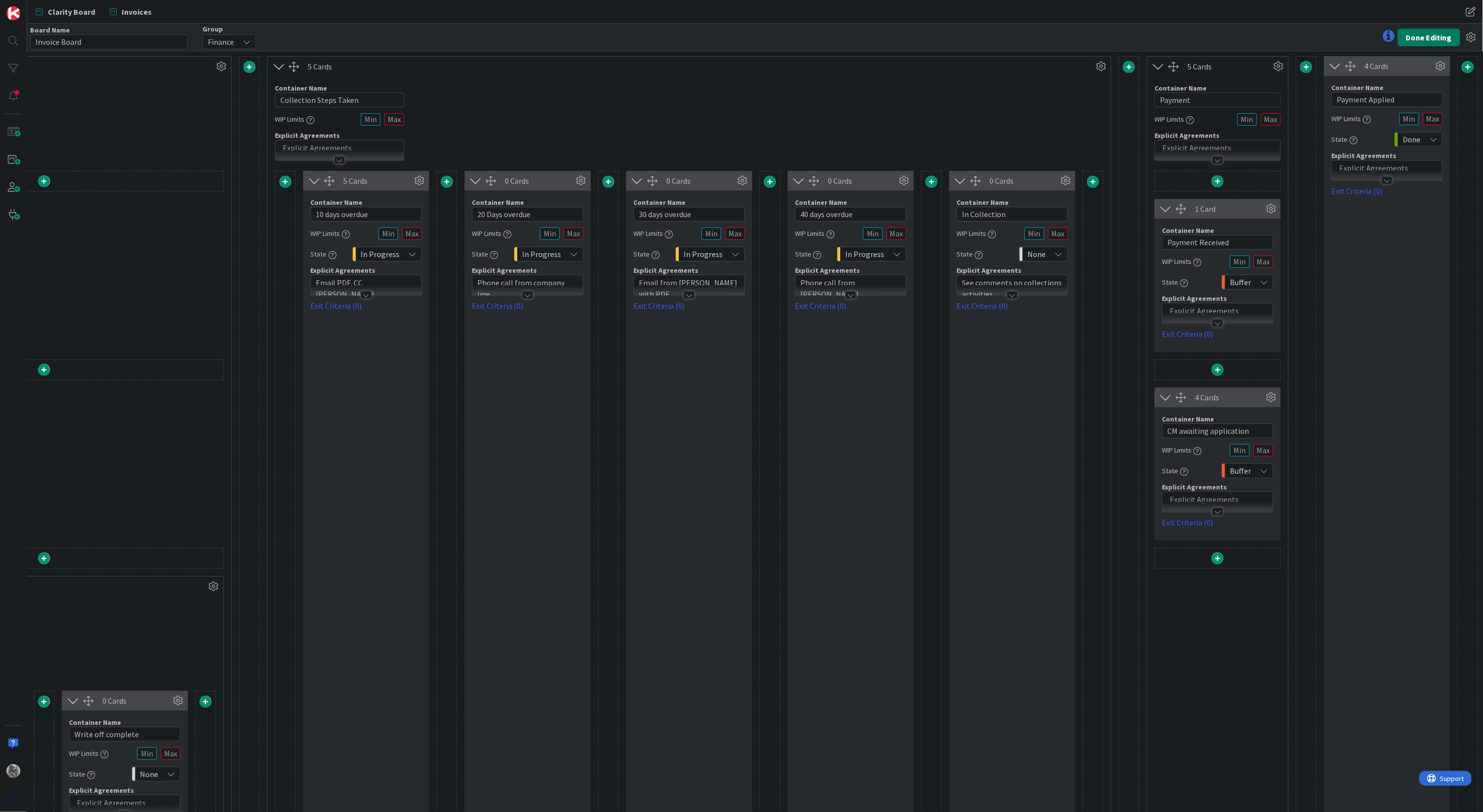
click at [1425, 39] on button "Done Editing" at bounding box center [1429, 37] width 63 height 18
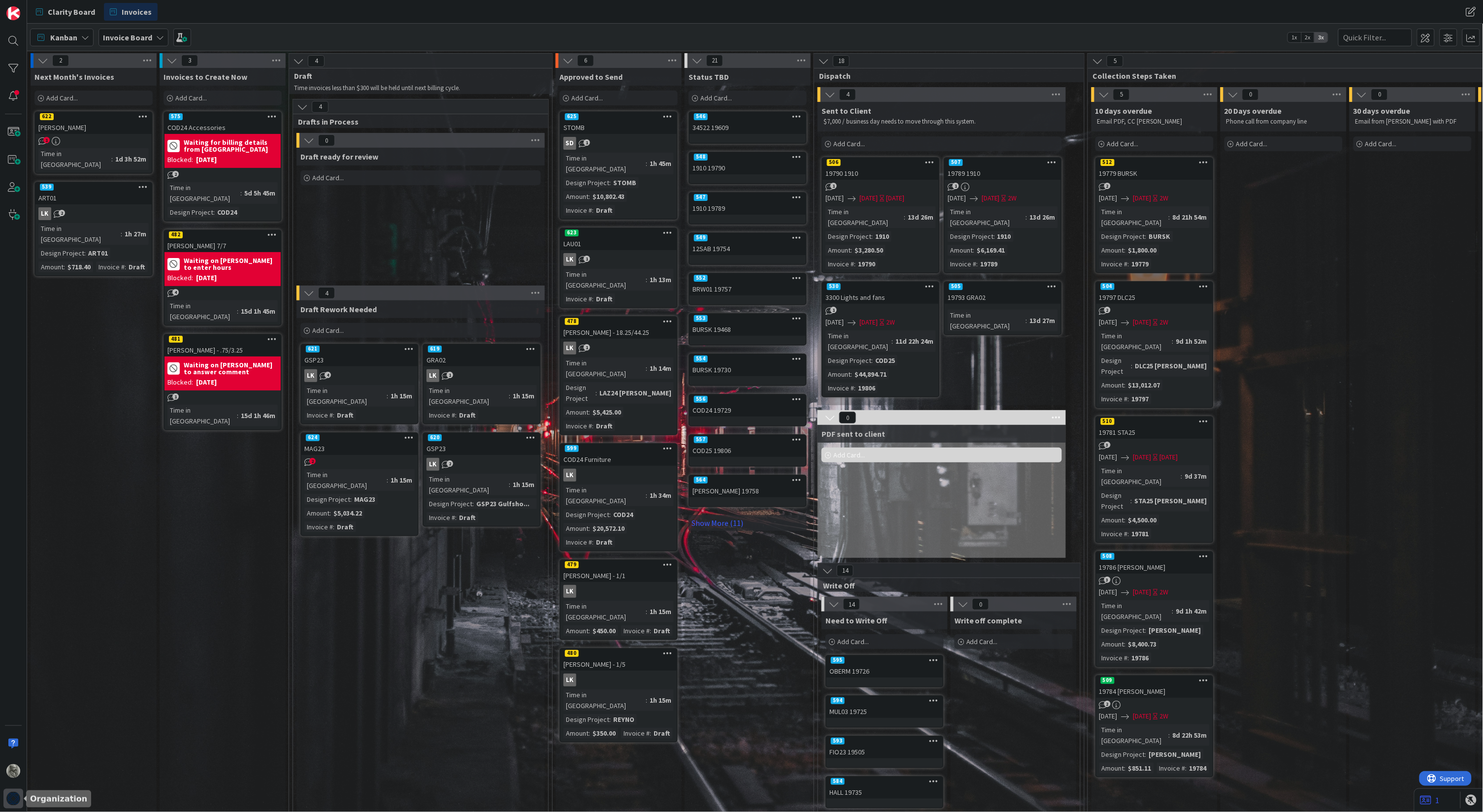
click at [16, 799] on img at bounding box center [13, 799] width 14 height 14
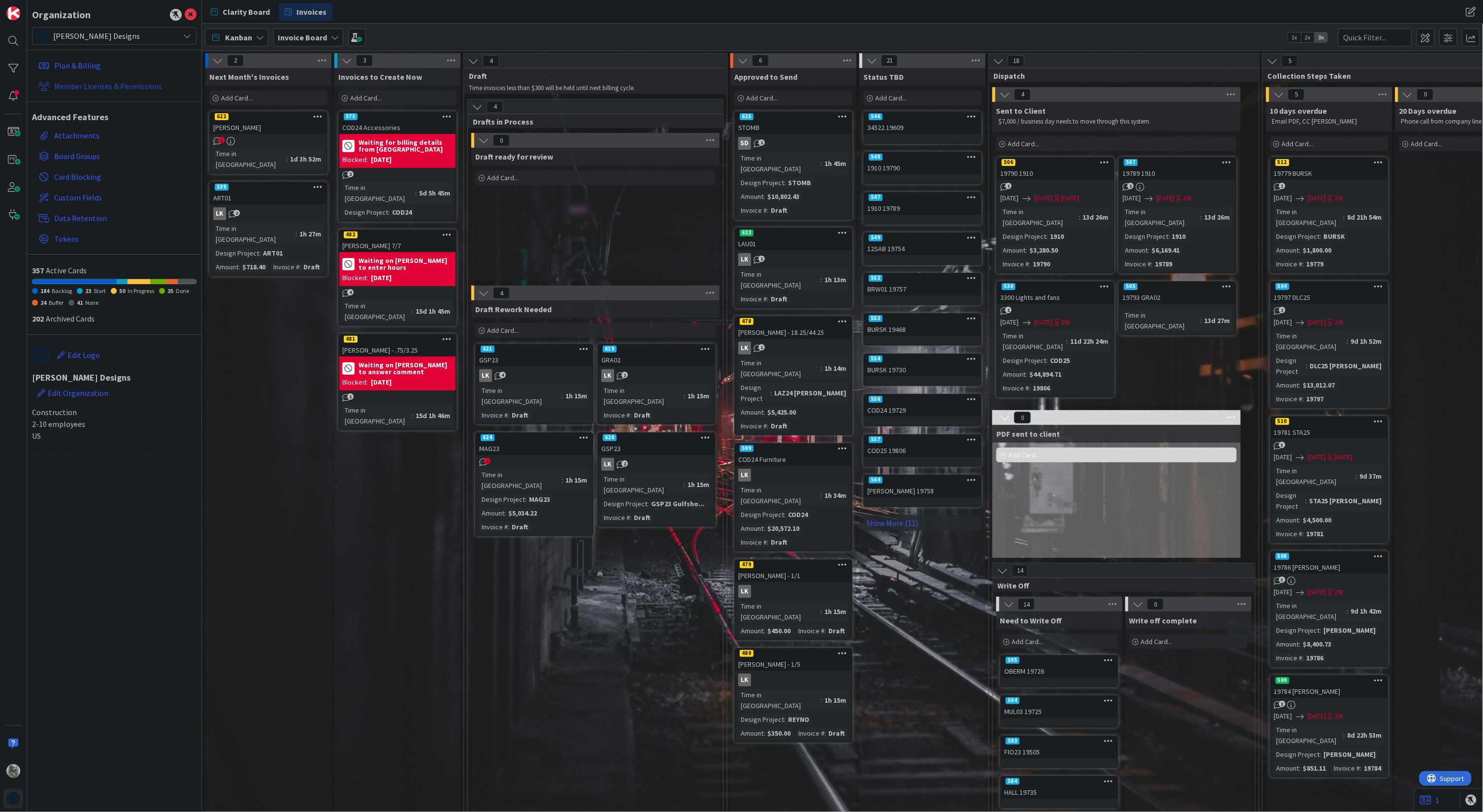
click at [78, 81] on link "Member Licenses & Permissions" at bounding box center [115, 86] width 162 height 18
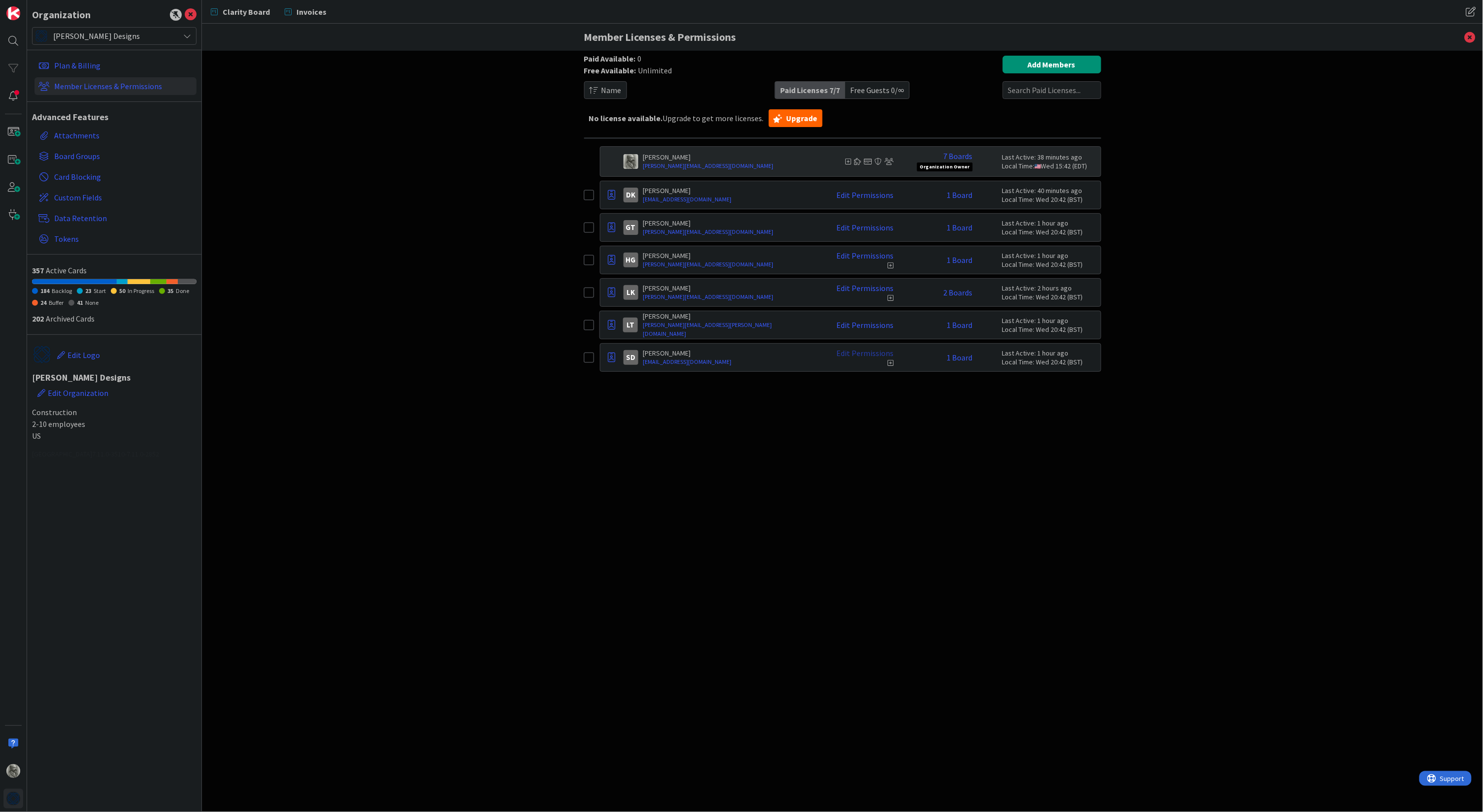
click at [868, 353] on link "Edit Permissions" at bounding box center [865, 353] width 57 height 9
click at [997, 402] on button at bounding box center [997, 401] width 12 height 11
click at [1199, 293] on div "Paid Available: 0 Free Available: Unlimited Name Paid Licenses 7 / 7 Free Guest…" at bounding box center [842, 431] width 1281 height 761
click at [857, 353] on link "Edit Permissions" at bounding box center [865, 353] width 57 height 9
click at [1101, 471] on div "Paid Available: 0 Free Available: Unlimited Name Paid Licenses 7 / 7 Free Guest…" at bounding box center [843, 421] width 517 height 731
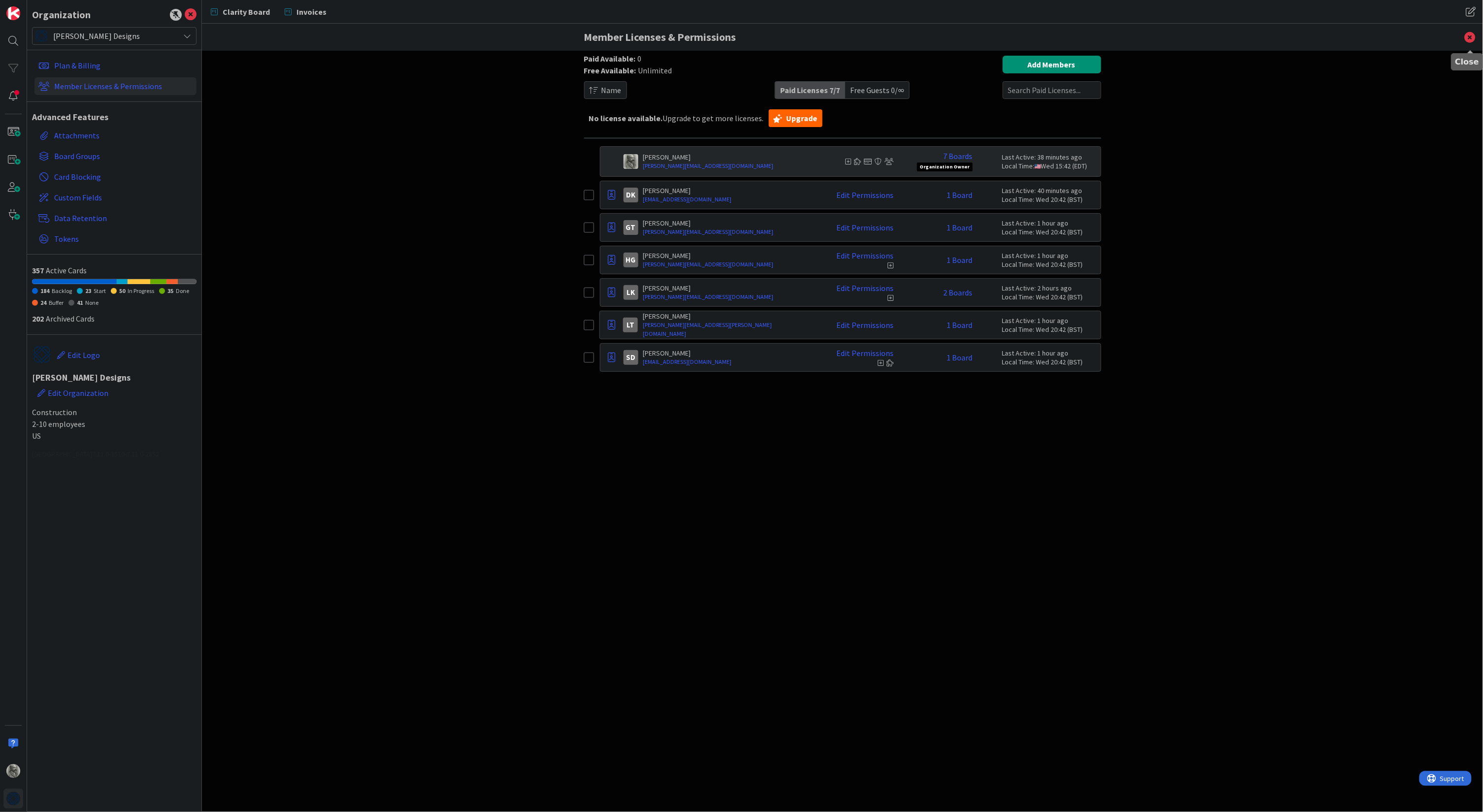
click at [1467, 37] on icon at bounding box center [1470, 37] width 25 height 27
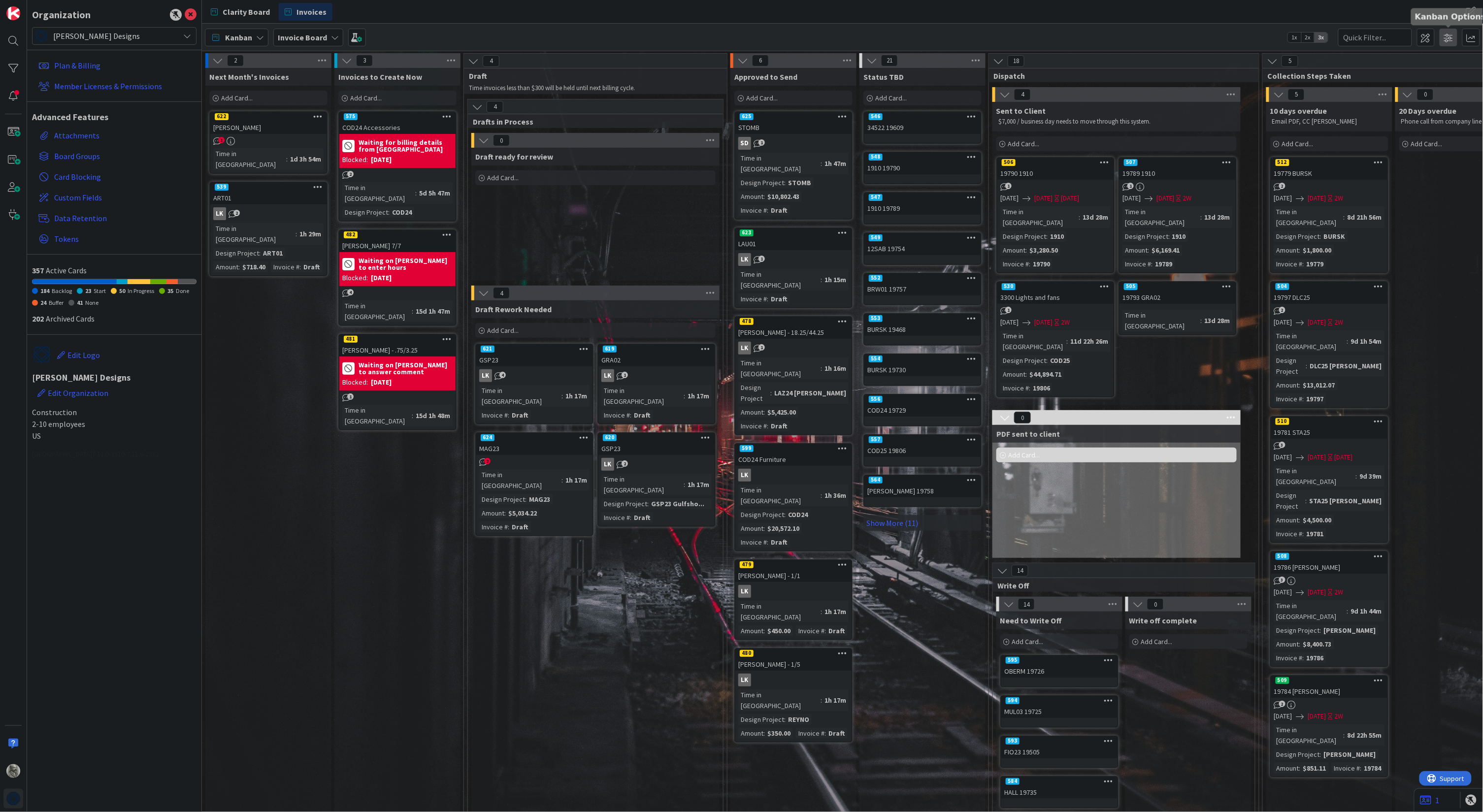
click at [1448, 36] on span at bounding box center [1448, 37] width 18 height 18
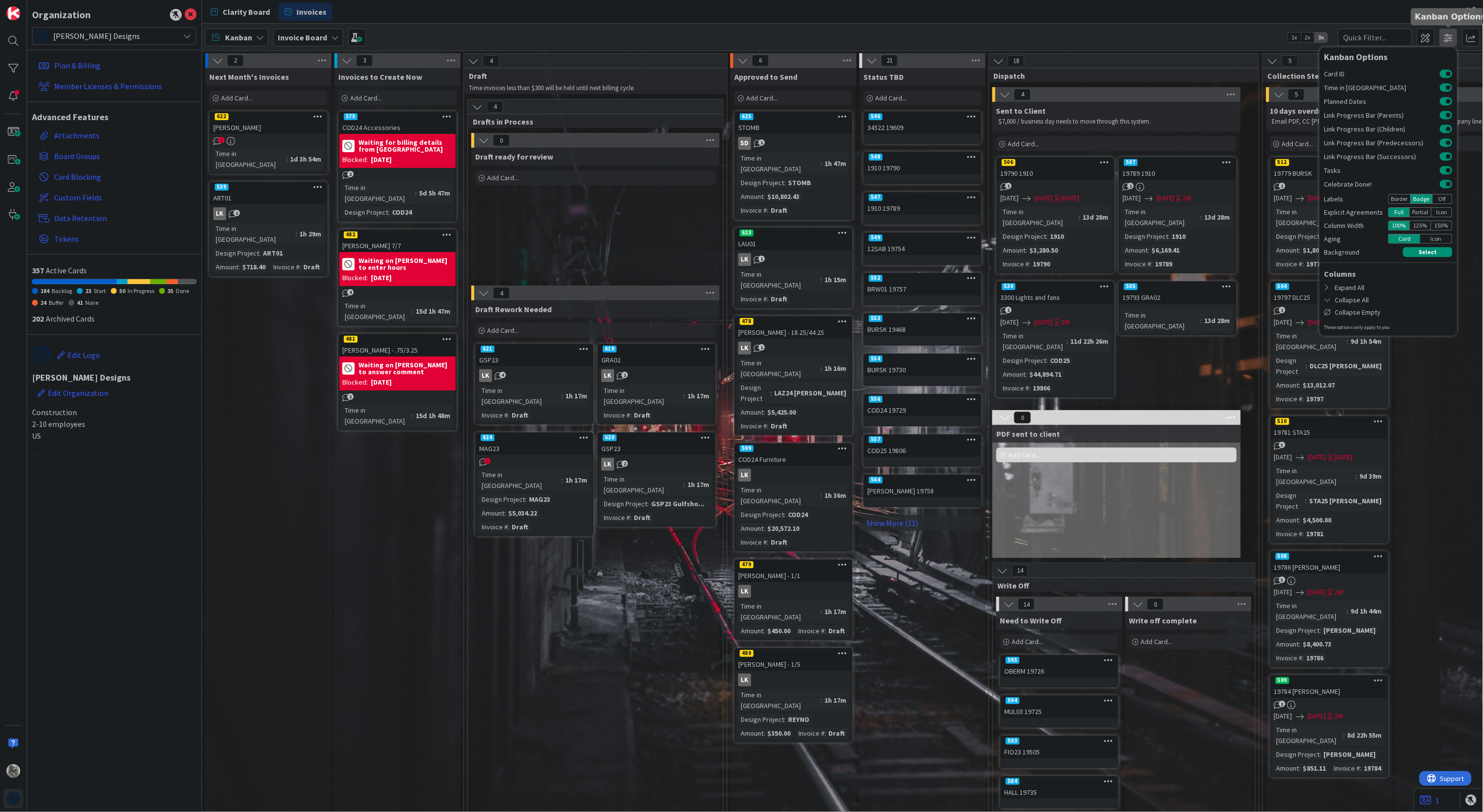
click at [1448, 36] on span at bounding box center [1448, 37] width 18 height 18
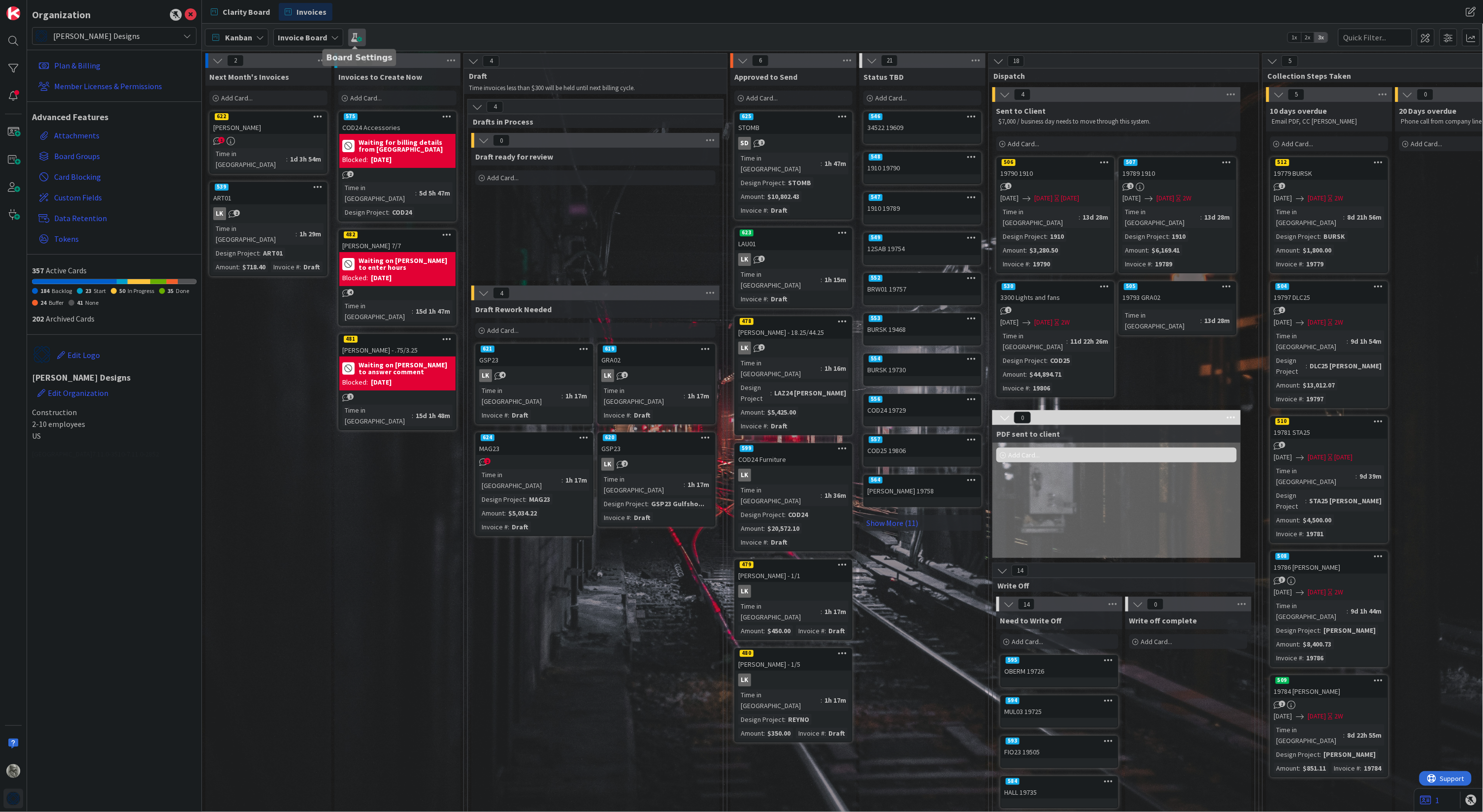
click at [356, 35] on span at bounding box center [357, 37] width 18 height 18
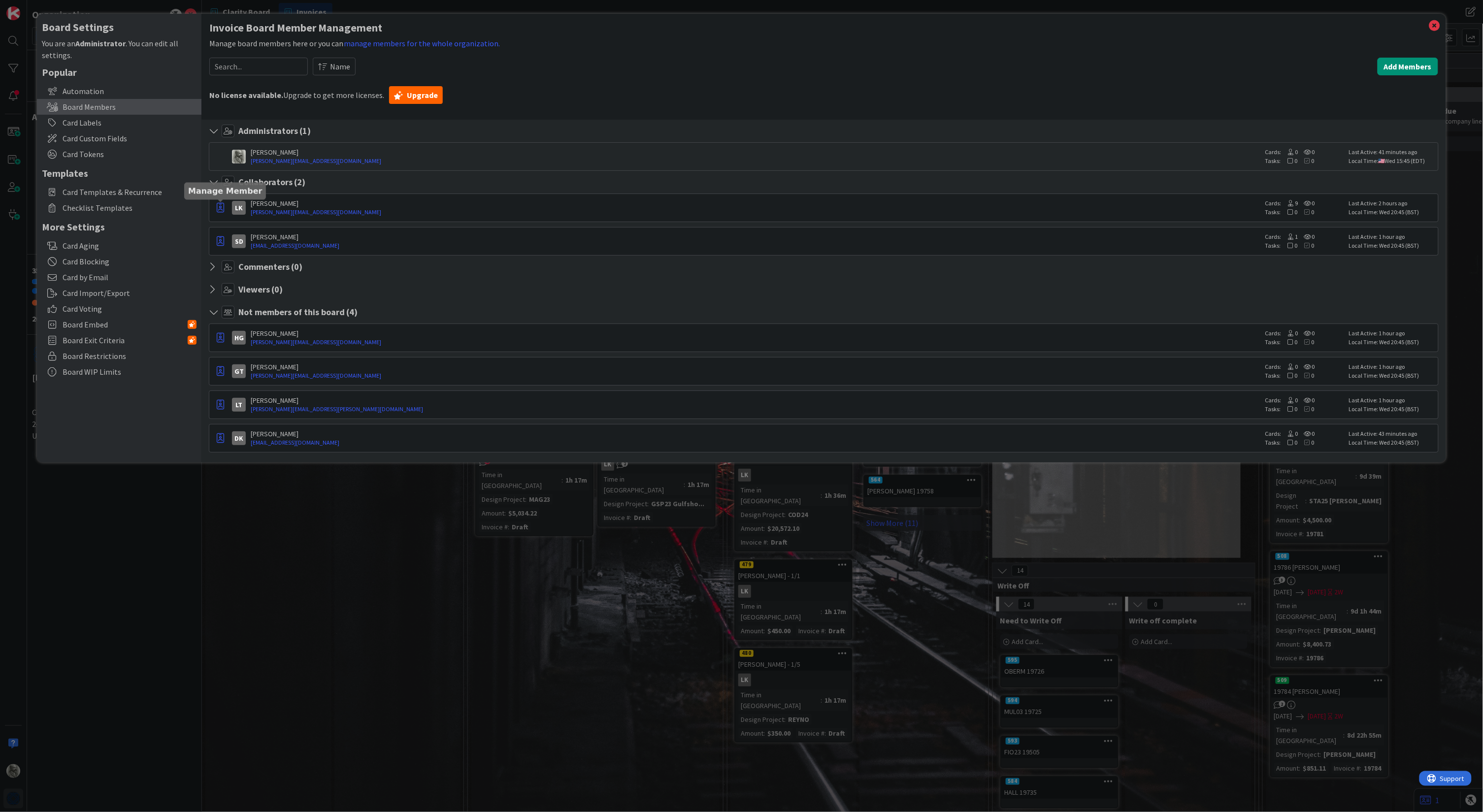
click at [223, 208] on icon "button" at bounding box center [220, 207] width 7 height 10
click at [323, 206] on div "[PERSON_NAME]" at bounding box center [755, 203] width 1009 height 9
click at [322, 237] on div "[PERSON_NAME]" at bounding box center [755, 237] width 1009 height 9
click at [239, 241] on div "SD" at bounding box center [239, 241] width 14 height 14
click at [219, 242] on icon "button" at bounding box center [220, 241] width 7 height 10
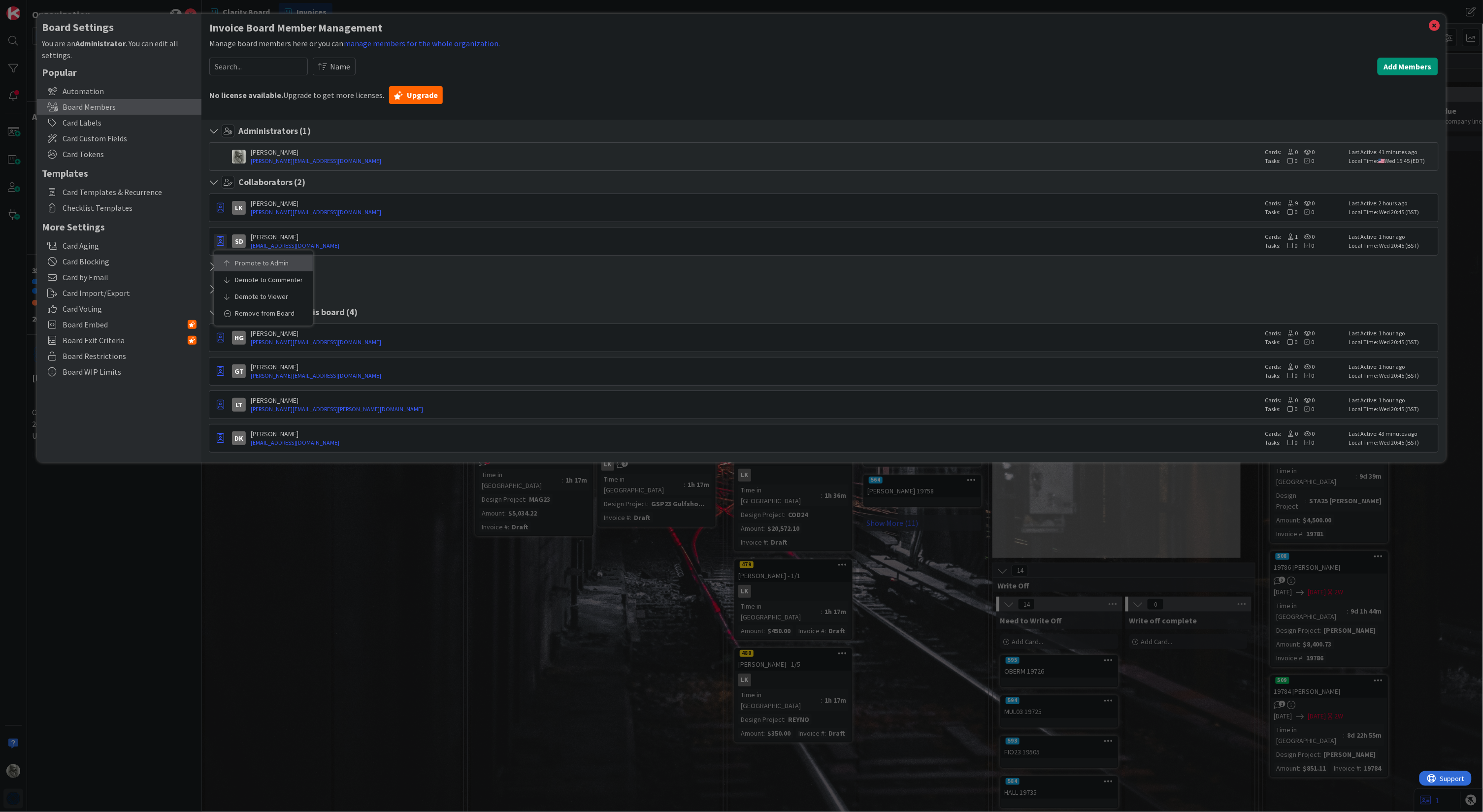
click at [268, 264] on p "Promote to Admin" at bounding box center [267, 263] width 64 height 7
click at [1436, 24] on icon at bounding box center [1435, 26] width 13 height 14
